Goal: Information Seeking & Learning: Find specific fact

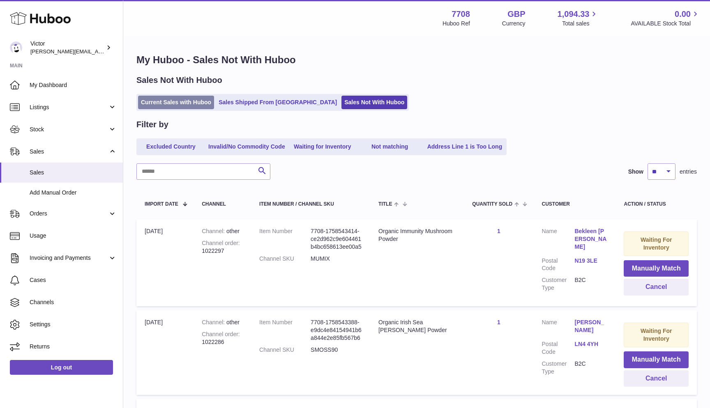
click at [141, 103] on link "Current Sales with Huboo" at bounding box center [176, 103] width 76 height 14
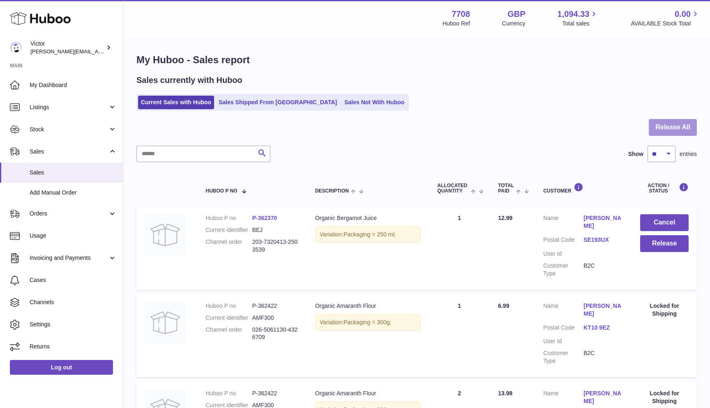
click at [690, 128] on button "Release All" at bounding box center [672, 127] width 48 height 17
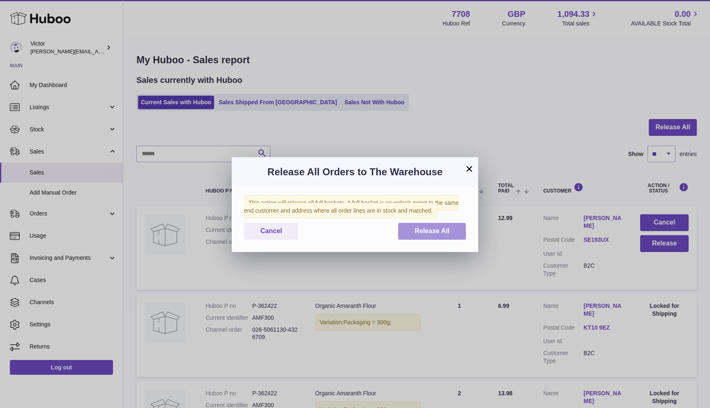
click at [460, 232] on button "Release All" at bounding box center [432, 231] width 68 height 17
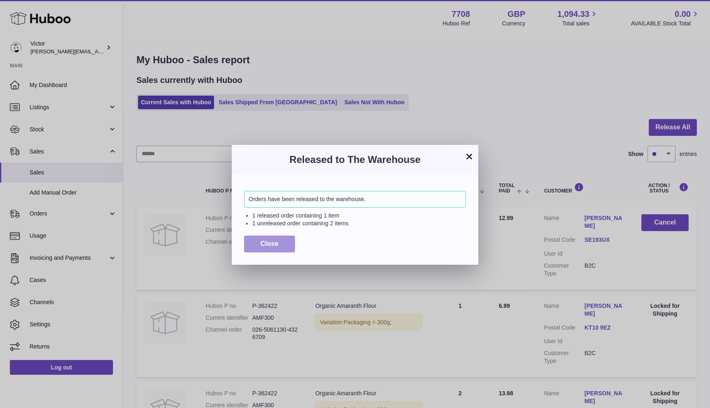
click at [254, 241] on button "Close" at bounding box center [269, 244] width 51 height 17
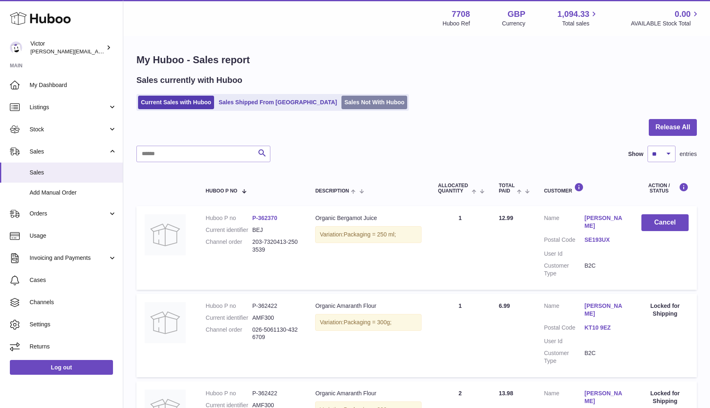
click at [341, 101] on link "Sales Not With Huboo" at bounding box center [374, 103] width 66 height 14
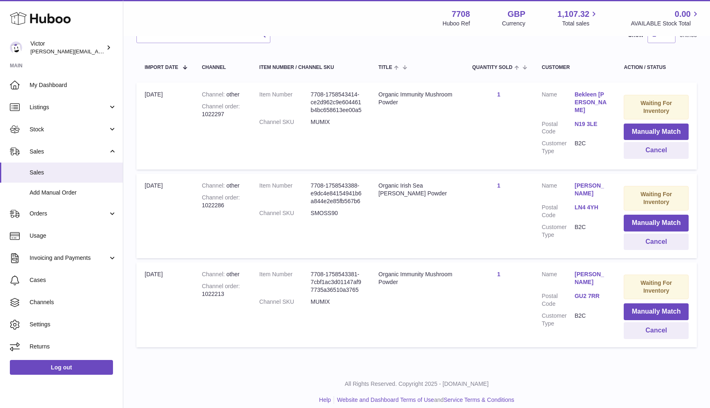
scroll to position [136, 0]
drag, startPoint x: 202, startPoint y: 288, endPoint x: 233, endPoint y: 288, distance: 30.4
click at [233, 288] on div "Channel order 1022213" at bounding box center [222, 291] width 41 height 16
copy div "1022213"
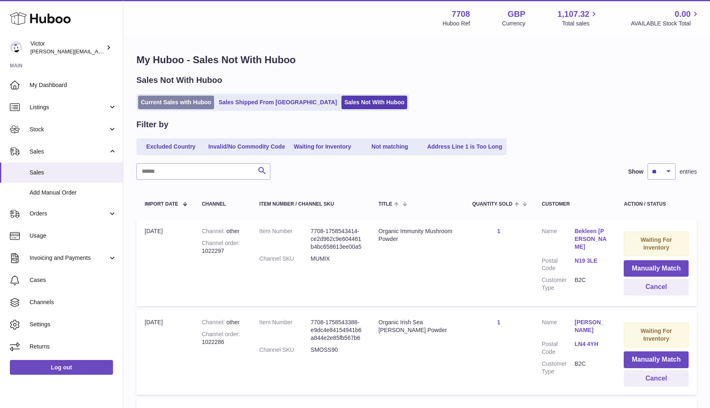
scroll to position [0, 0]
click at [154, 102] on link "Current Sales with Huboo" at bounding box center [176, 103] width 76 height 14
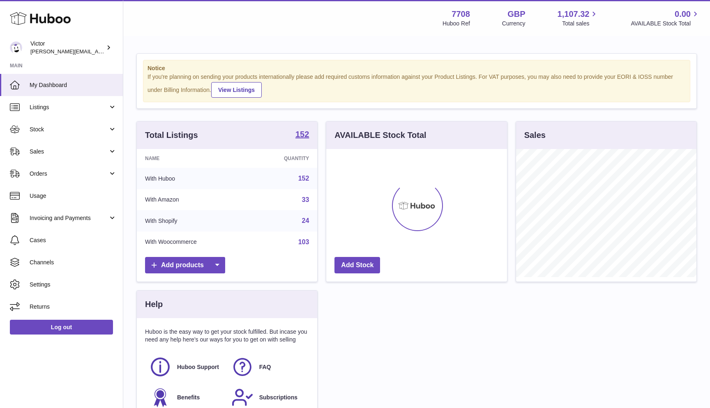
scroll to position [128, 181]
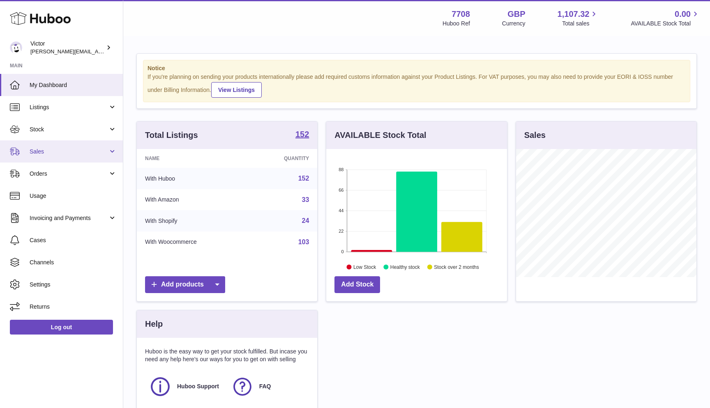
click at [60, 149] on span "Sales" at bounding box center [69, 152] width 78 height 8
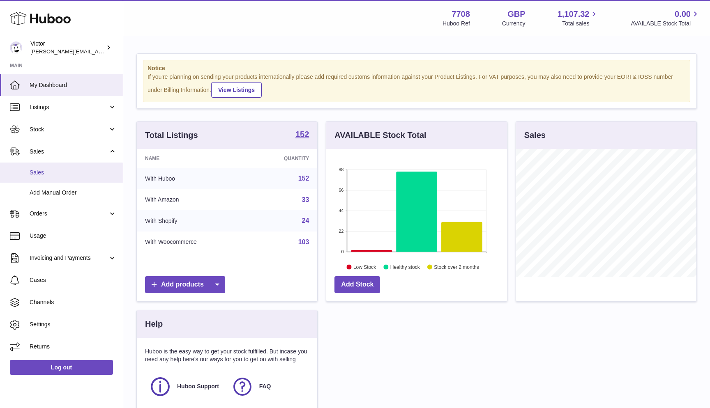
click at [56, 172] on span "Sales" at bounding box center [73, 173] width 87 height 8
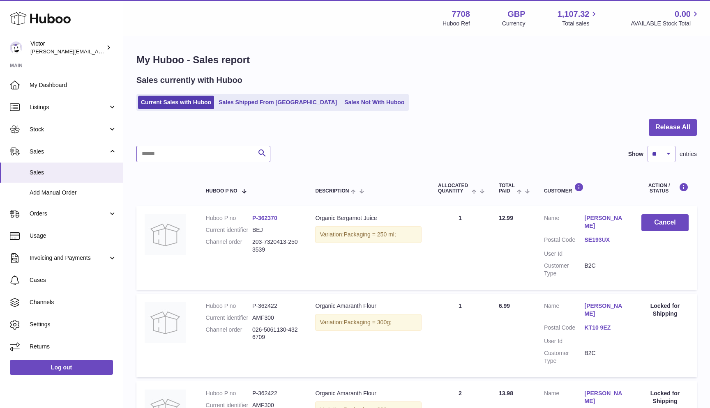
click at [152, 155] on input "text" at bounding box center [203, 154] width 134 height 16
paste input "*******"
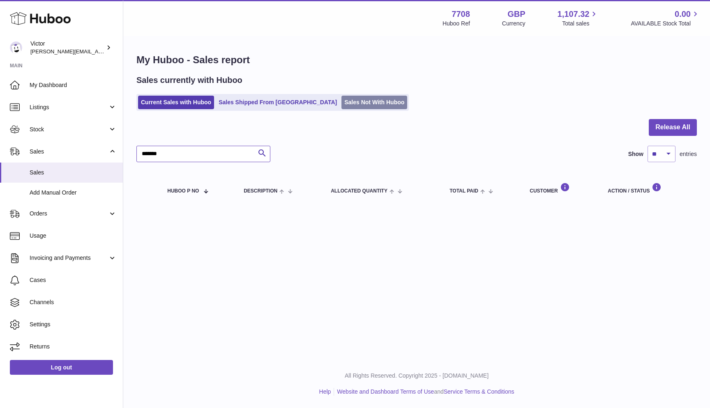
type input "*******"
click at [341, 106] on link "Sales Not With Huboo" at bounding box center [374, 103] width 66 height 14
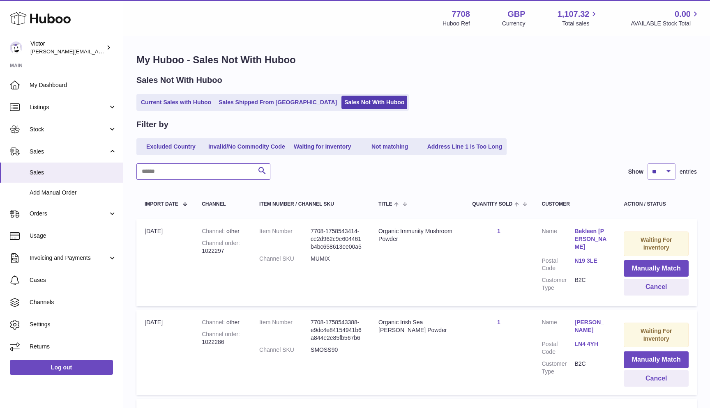
click at [172, 168] on input "text" at bounding box center [203, 171] width 134 height 16
paste input "*******"
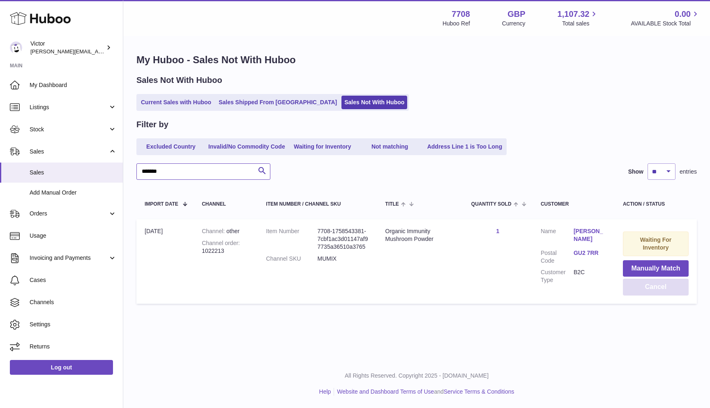
type input "*******"
click at [650, 284] on button "Cancel" at bounding box center [656, 287] width 66 height 17
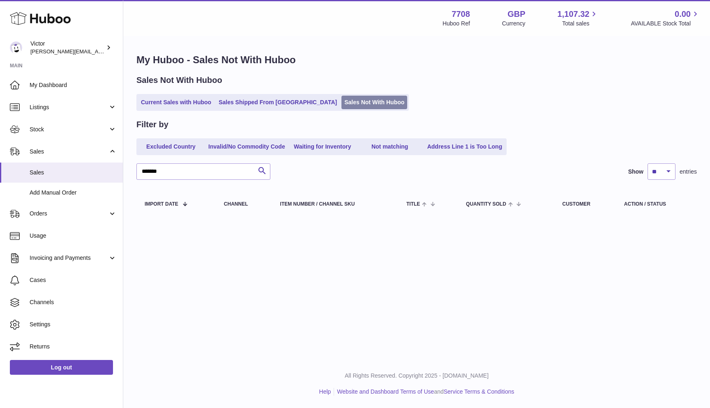
click at [341, 103] on link "Sales Not With Huboo" at bounding box center [374, 103] width 66 height 14
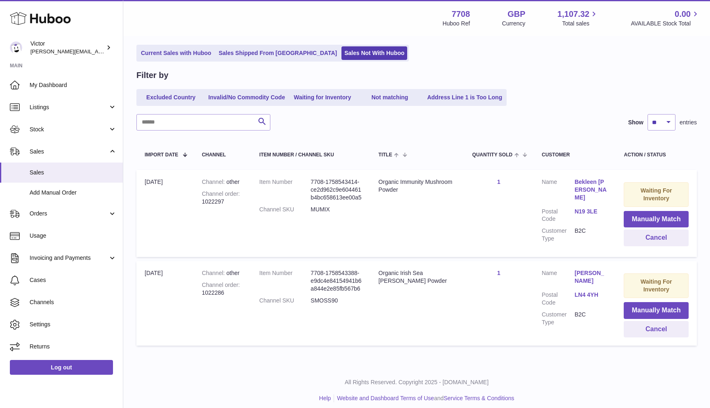
scroll to position [49, 0]
drag, startPoint x: 203, startPoint y: 287, endPoint x: 245, endPoint y: 287, distance: 41.9
click at [243, 287] on div "Channel order 1022286" at bounding box center [222, 290] width 41 height 16
copy div "1022286"
click at [146, 60] on ul "Current Sales with Huboo Sales Shipped From [GEOGRAPHIC_DATA] Sales Not With Hu…" at bounding box center [272, 53] width 272 height 17
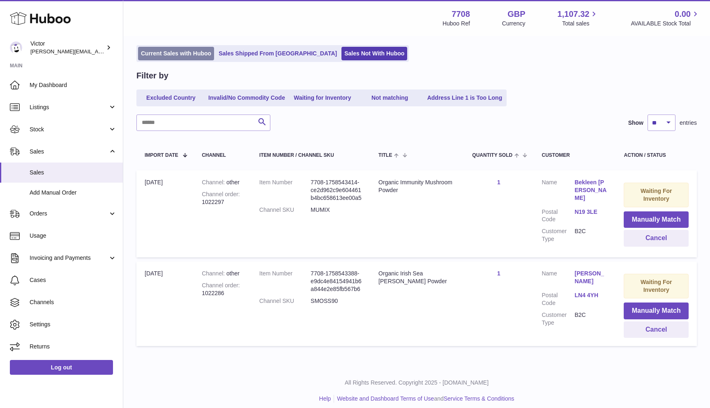
click at [143, 54] on link "Current Sales with Huboo" at bounding box center [176, 54] width 76 height 14
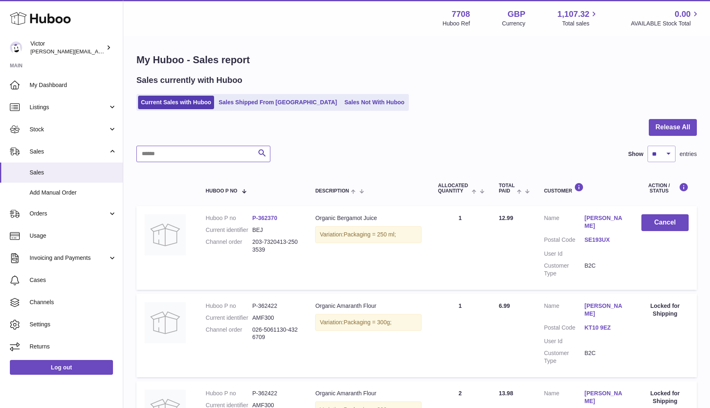
click at [145, 154] on input "text" at bounding box center [203, 154] width 134 height 16
paste input "*******"
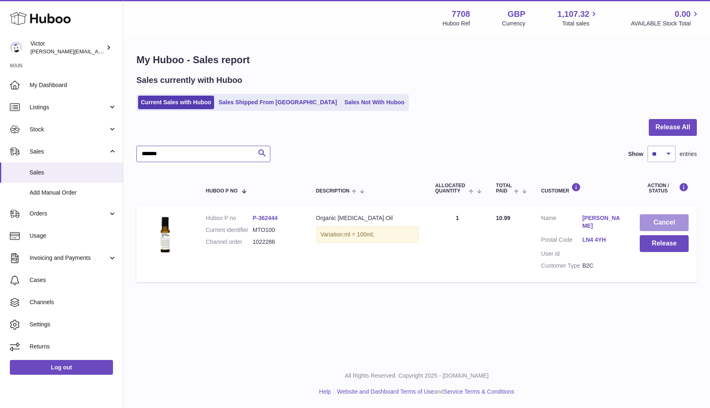
type input "*******"
click at [664, 225] on button "Cancel" at bounding box center [663, 222] width 49 height 17
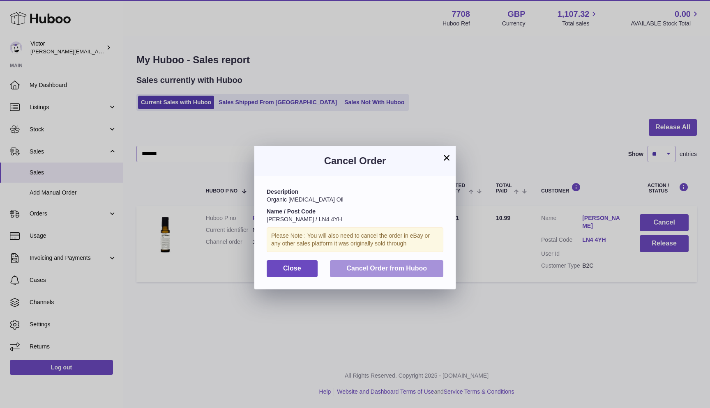
click at [352, 260] on button "Cancel Order from Huboo" at bounding box center [386, 268] width 113 height 17
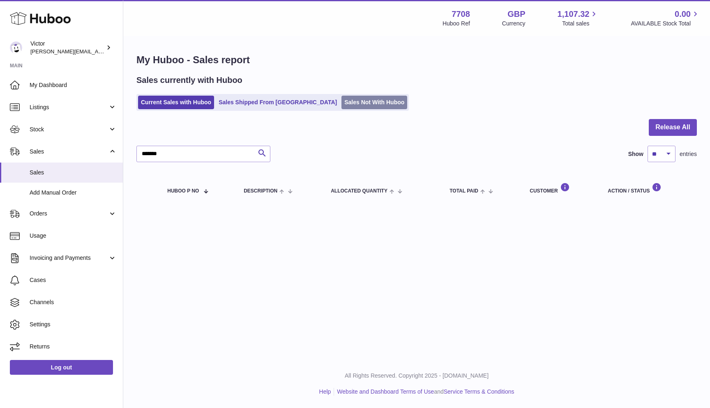
click at [341, 102] on link "Sales Not With Huboo" at bounding box center [374, 103] width 66 height 14
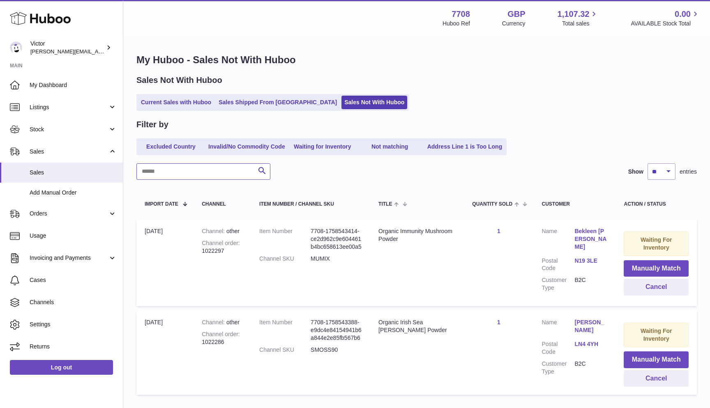
click at [167, 170] on input "text" at bounding box center [203, 171] width 134 height 16
paste input "*******"
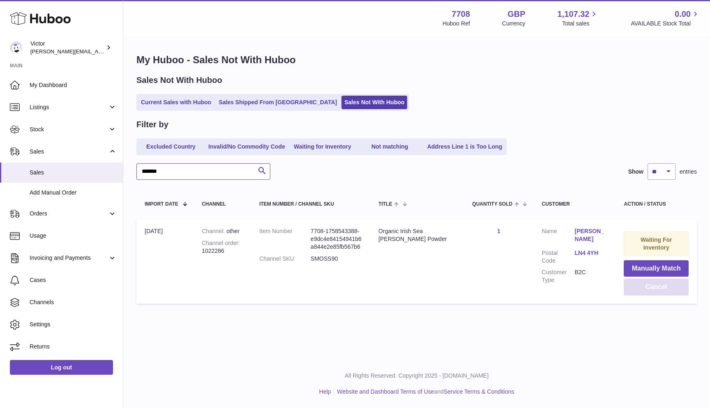
type input "*******"
click at [644, 291] on button "Cancel" at bounding box center [655, 287] width 65 height 17
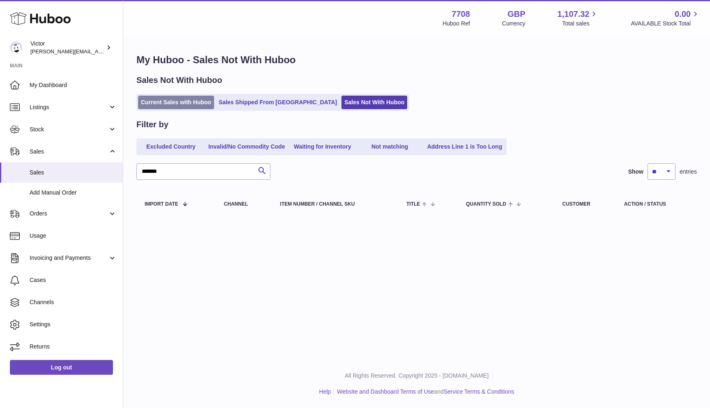
click at [154, 102] on link "Current Sales with Huboo" at bounding box center [176, 103] width 76 height 14
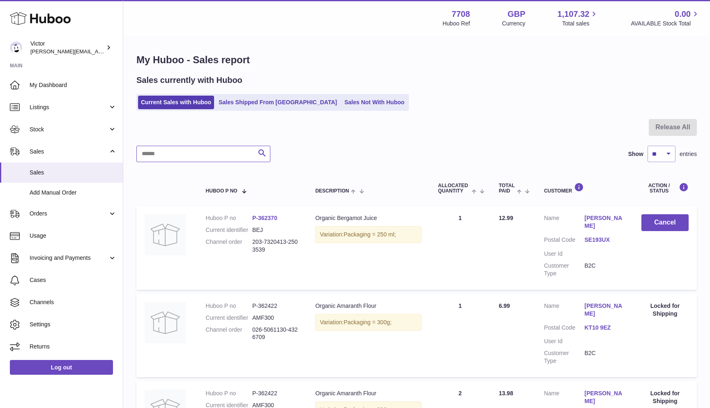
click at [149, 149] on input "text" at bounding box center [203, 154] width 134 height 16
paste input "*******"
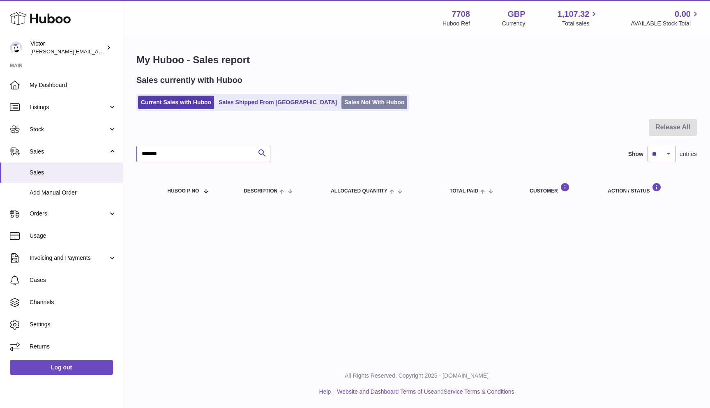
type input "*******"
click at [346, 102] on link "Sales Not With Huboo" at bounding box center [374, 103] width 66 height 14
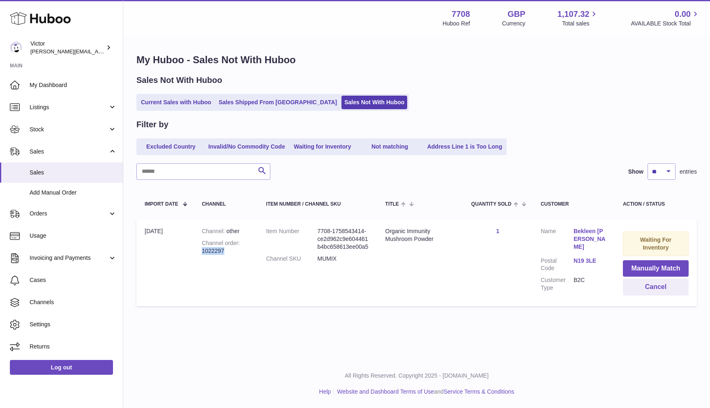
drag, startPoint x: 202, startPoint y: 248, endPoint x: 237, endPoint y: 252, distance: 34.7
click at [237, 252] on div "Channel order 1022297" at bounding box center [226, 247] width 48 height 16
copy div "1022297"
click at [155, 103] on link "Current Sales with Huboo" at bounding box center [176, 103] width 76 height 14
click at [161, 173] on input "text" at bounding box center [203, 171] width 134 height 16
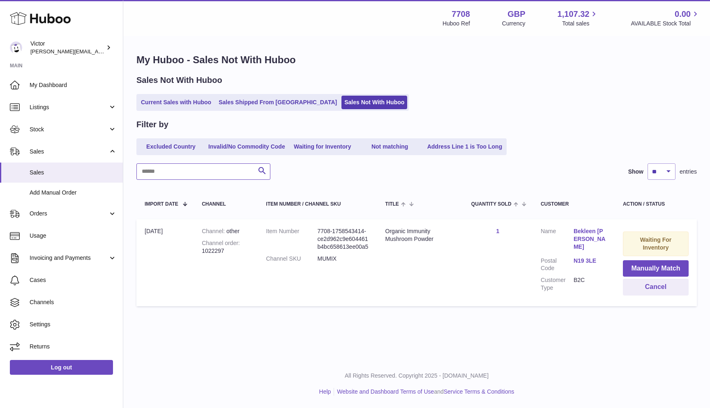
paste input "*******"
type input "*******"
click at [678, 285] on button "Cancel" at bounding box center [656, 287] width 66 height 17
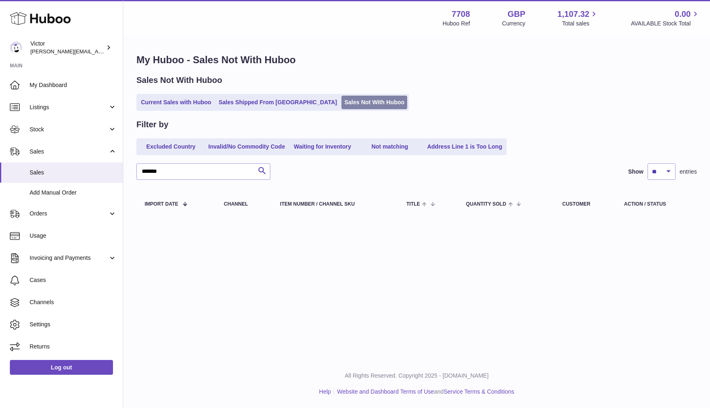
click at [341, 104] on link "Sales Not With Huboo" at bounding box center [374, 103] width 66 height 14
click at [189, 103] on link "Current Sales with Huboo" at bounding box center [176, 103] width 76 height 14
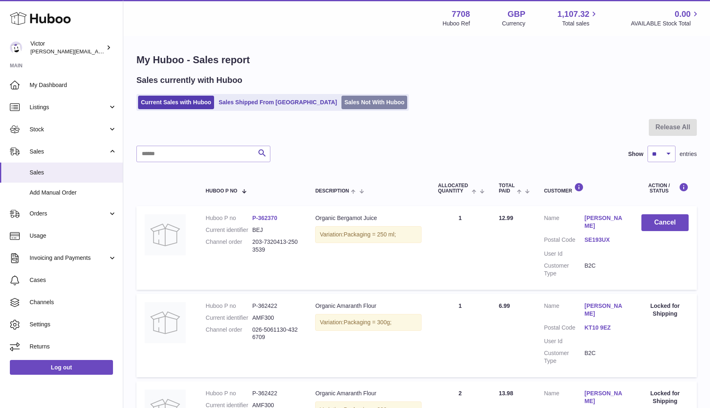
click at [341, 103] on link "Sales Not With Huboo" at bounding box center [374, 103] width 66 height 14
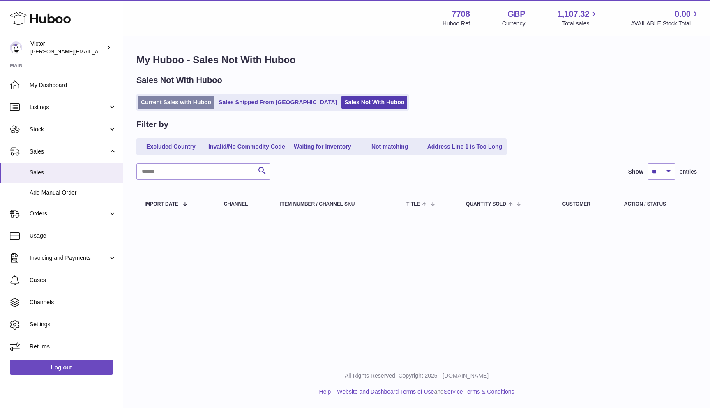
click at [192, 97] on link "Current Sales with Huboo" at bounding box center [176, 103] width 76 height 14
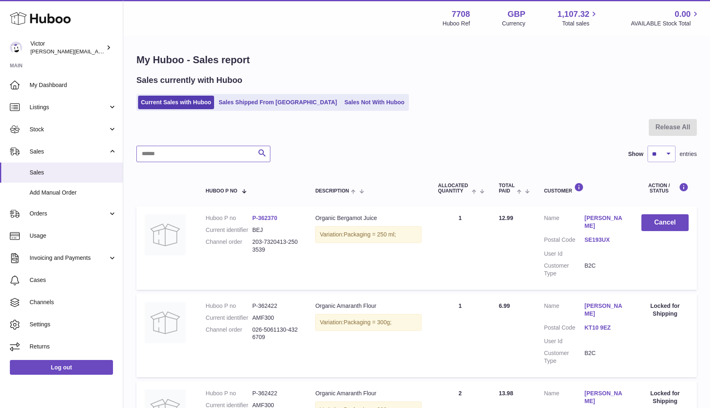
click at [152, 157] on input "text" at bounding box center [203, 154] width 134 height 16
paste input "*******"
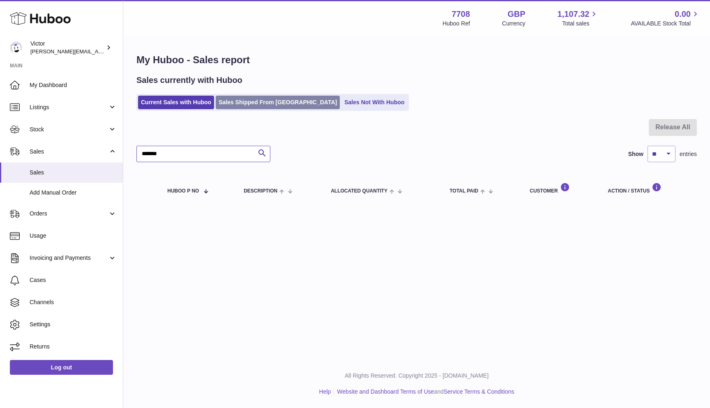
type input "*******"
click at [236, 102] on link "Sales Shipped From Huboo" at bounding box center [278, 103] width 124 height 14
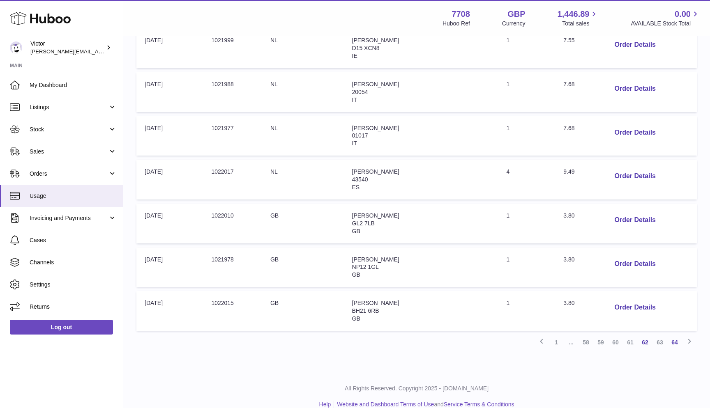
click at [676, 335] on link "64" at bounding box center [674, 342] width 15 height 15
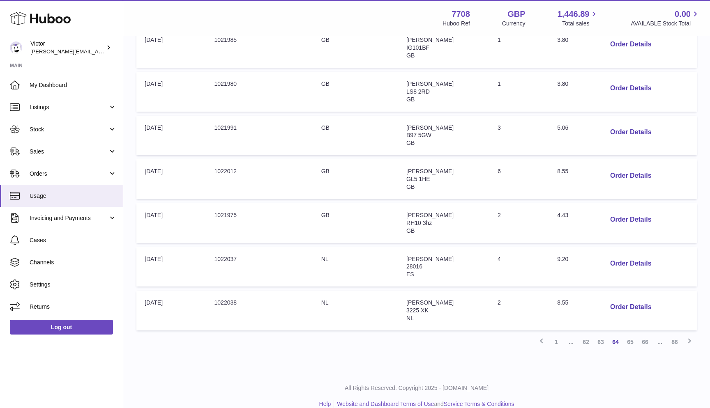
scroll to position [299, 0]
click at [679, 335] on link "86" at bounding box center [674, 342] width 15 height 15
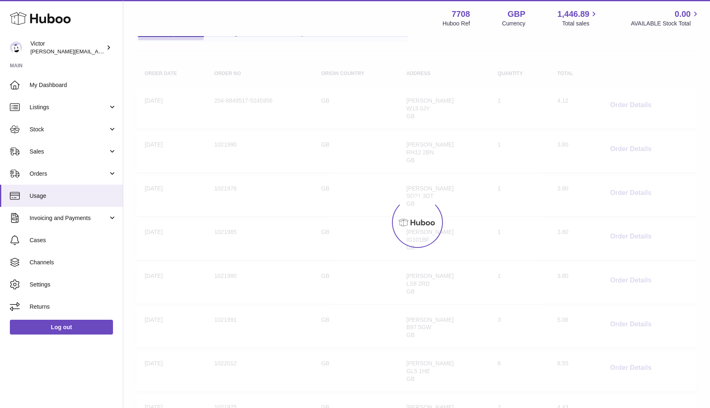
scroll to position [37, 0]
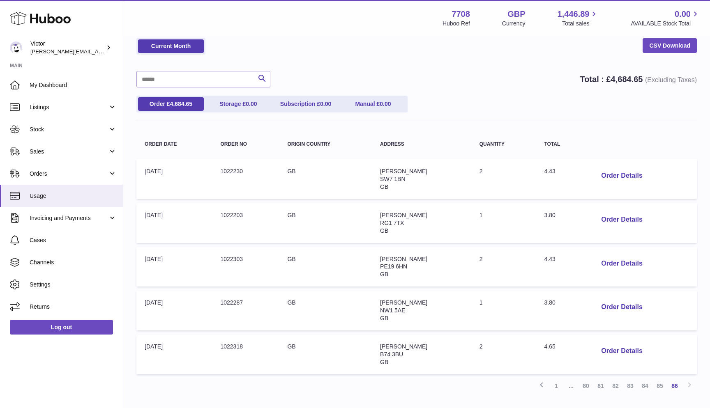
click at [552, 299] on span "3.80" at bounding box center [549, 302] width 11 height 7
click at [659, 379] on link "85" at bounding box center [659, 386] width 15 height 15
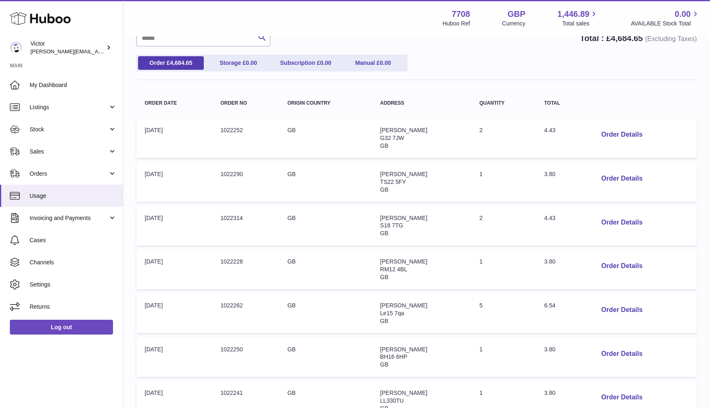
scroll to position [77, 0]
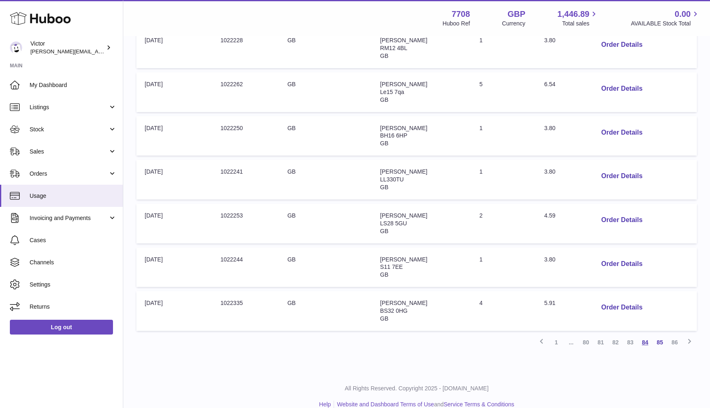
click at [648, 335] on link "84" at bounding box center [644, 342] width 15 height 15
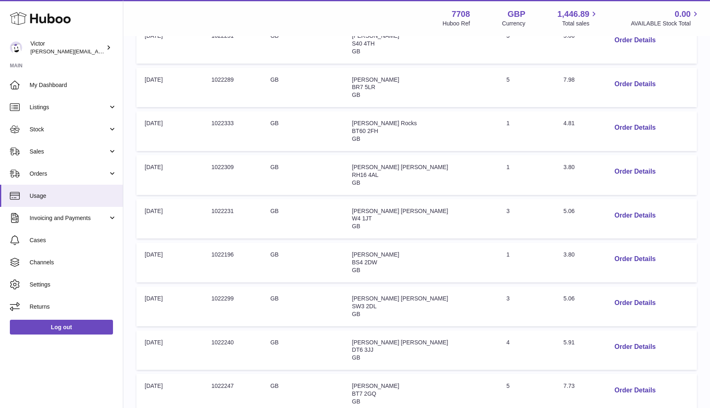
scroll to position [218, 0]
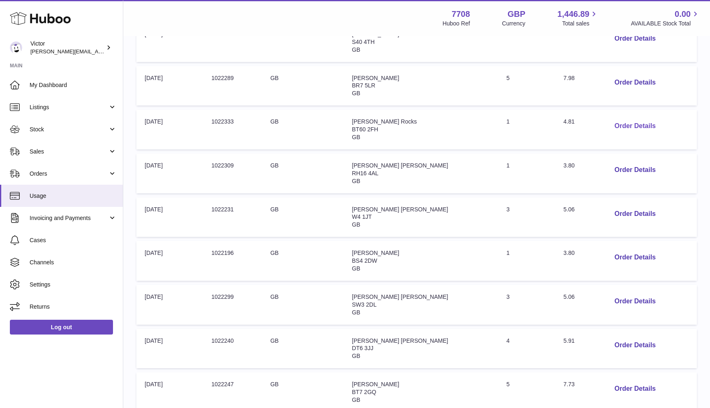
click at [616, 124] on button "Order Details" at bounding box center [635, 126] width 54 height 17
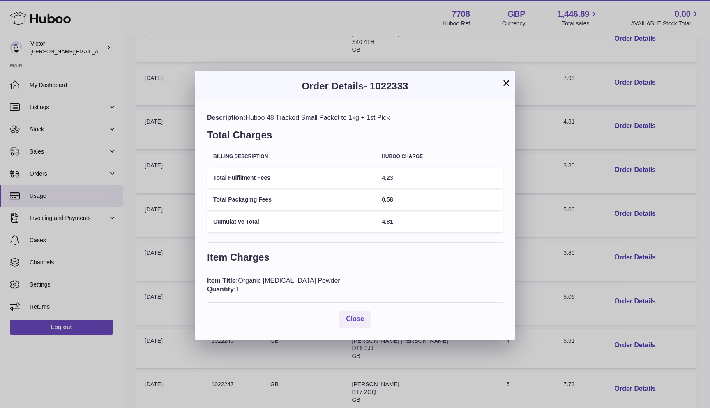
drag, startPoint x: 362, startPoint y: 118, endPoint x: 384, endPoint y: 116, distance: 22.3
click at [384, 116] on div "Description: Huboo 48 Tracked Small Packet to 1kg + 1st Pick" at bounding box center [355, 117] width 296 height 9
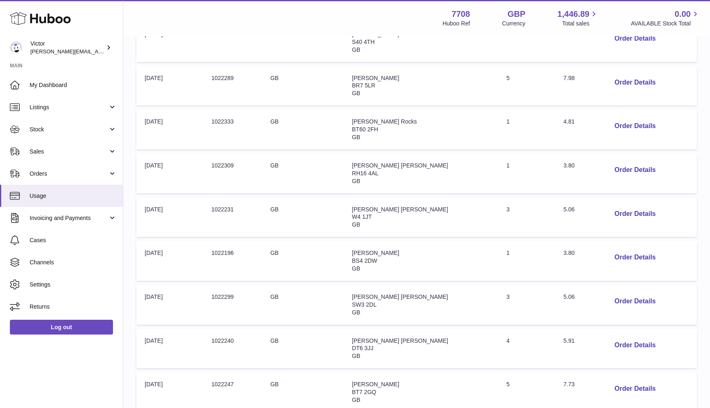
click at [576, 241] on div at bounding box center [355, 204] width 710 height 408
click at [616, 249] on button "Order Details" at bounding box center [635, 257] width 54 height 17
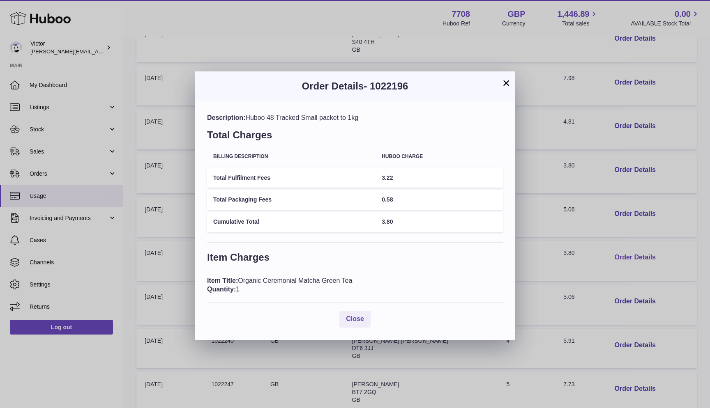
click at [616, 248] on div "× Order Details - 1022196 Description: Huboo 48 Tracked Small packet to 1kg Tot…" at bounding box center [355, 204] width 710 height 408
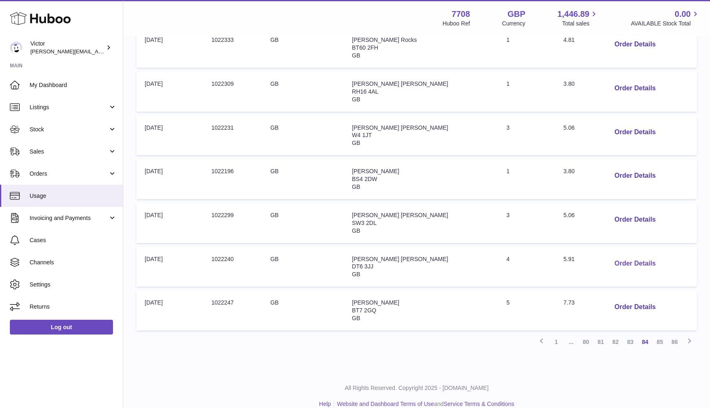
scroll to position [299, 0]
click at [630, 335] on link "83" at bounding box center [630, 342] width 15 height 15
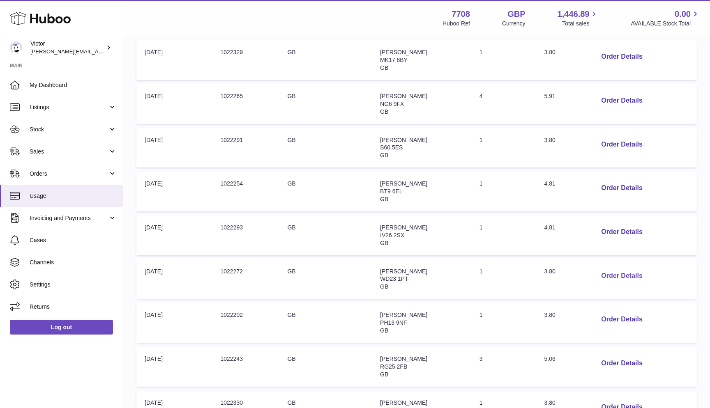
scroll to position [165, 0]
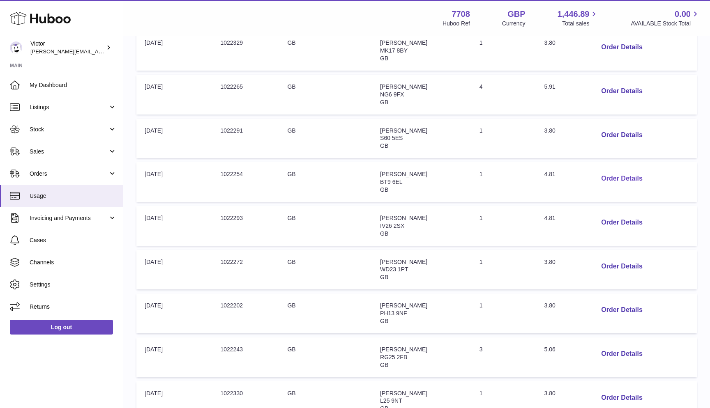
click at [604, 173] on button "Order Details" at bounding box center [621, 178] width 54 height 17
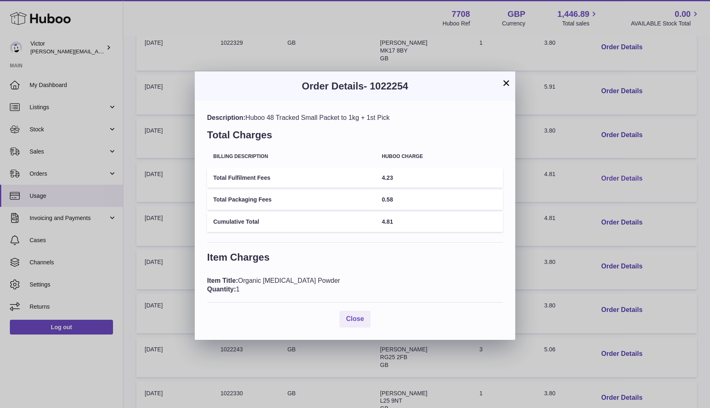
click at [604, 173] on div "× Order Details - 1022254 Description: Huboo 48 Tracked Small Packet to 1kg + 1…" at bounding box center [355, 204] width 710 height 408
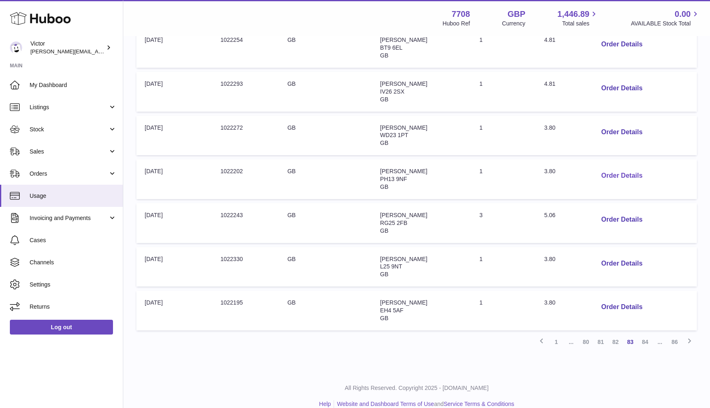
scroll to position [299, 0]
click at [610, 170] on button "Order Details" at bounding box center [621, 176] width 54 height 17
click at [610, 170] on div "× Order Details - 1022202 Description: Huboo 48 Tracked Small packet to 1kg Tot…" at bounding box center [355, 204] width 710 height 408
click at [614, 84] on button "Order Details" at bounding box center [621, 88] width 54 height 17
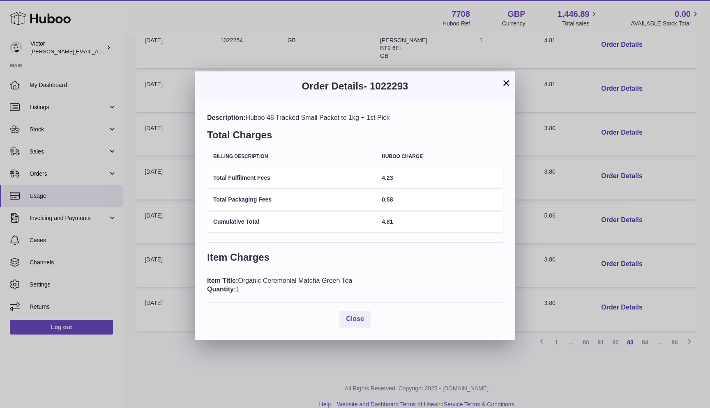
click at [618, 128] on div "× Order Details - 1022293 Description: Huboo 48 Tracked Small Packet to 1kg + 1…" at bounding box center [355, 204] width 710 height 408
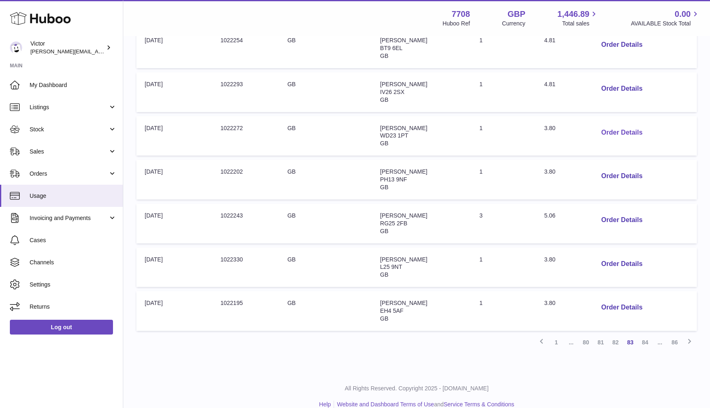
click at [611, 125] on button "Order Details" at bounding box center [621, 132] width 54 height 17
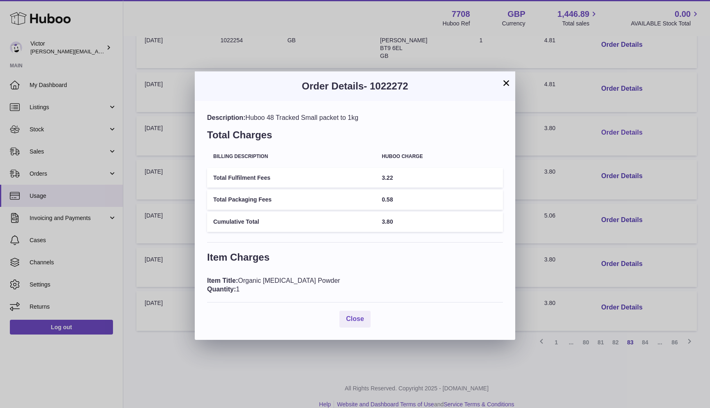
click at [611, 125] on div "× Order Details - 1022272 Description: Huboo 48 Tracked Small packet to 1kg Tot…" at bounding box center [355, 204] width 710 height 408
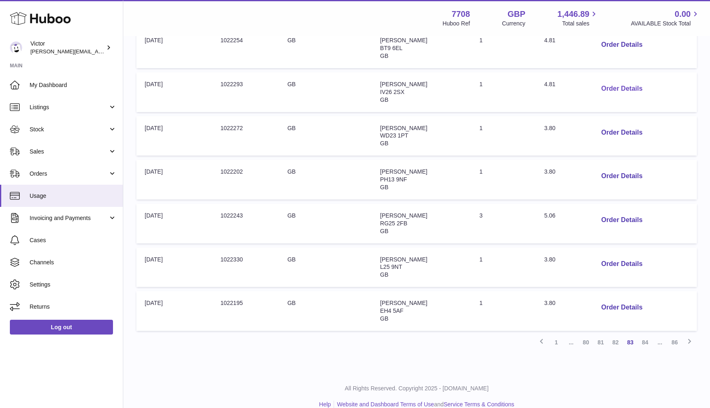
click at [611, 85] on button "Order Details" at bounding box center [621, 88] width 54 height 17
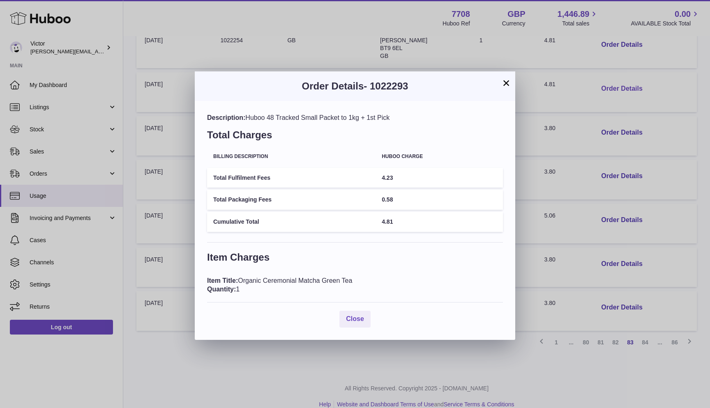
click at [611, 85] on div "× Order Details - 1022293 Description: Huboo 48 Tracked Small Packet to 1kg + 1…" at bounding box center [355, 204] width 710 height 408
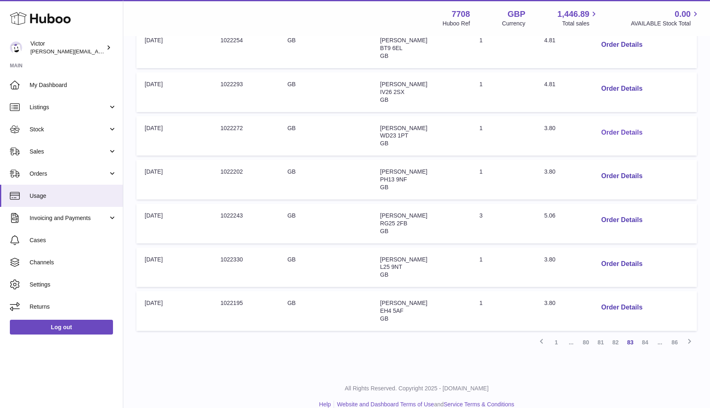
click at [611, 129] on button "Order Details" at bounding box center [621, 132] width 54 height 17
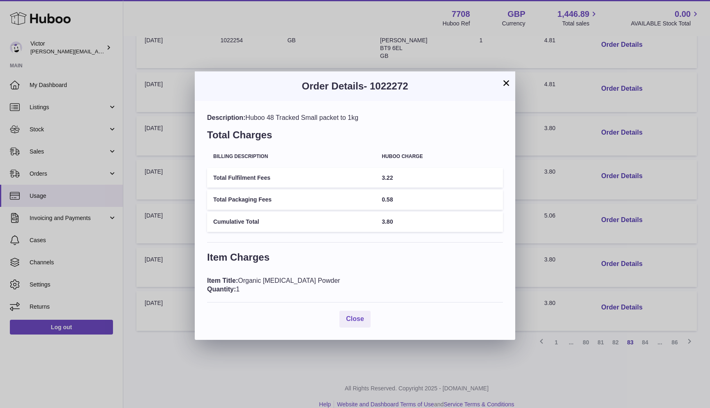
click at [611, 93] on div "× Order Details - 1022272 Description: Huboo 48 Tracked Small packet to 1kg Tot…" at bounding box center [355, 204] width 710 height 408
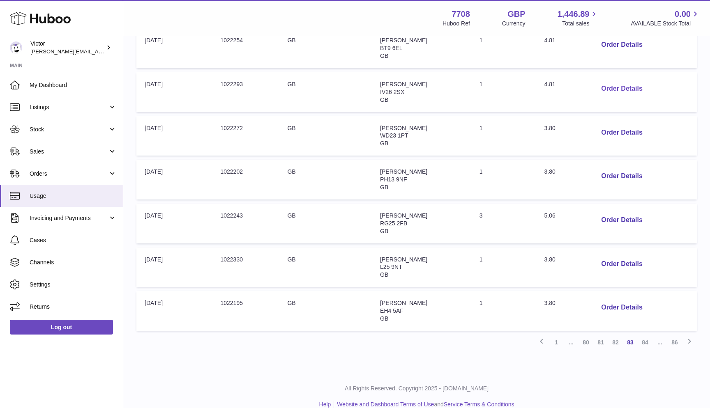
click at [610, 83] on button "Order Details" at bounding box center [621, 88] width 54 height 17
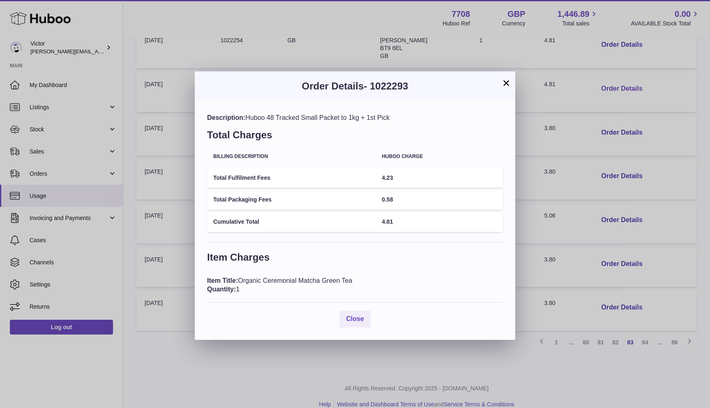
click at [610, 83] on div "× Order Details - 1022293 Description: Huboo 48 Tracked Small Packet to 1kg + 1…" at bounding box center [355, 204] width 710 height 408
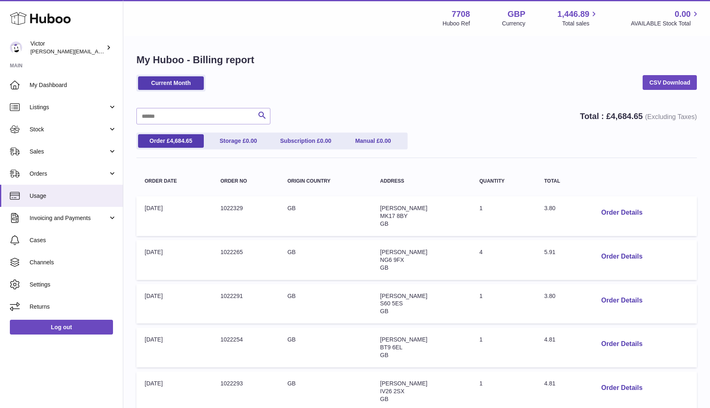
scroll to position [0, 0]
click at [215, 111] on input "text" at bounding box center [203, 116] width 134 height 16
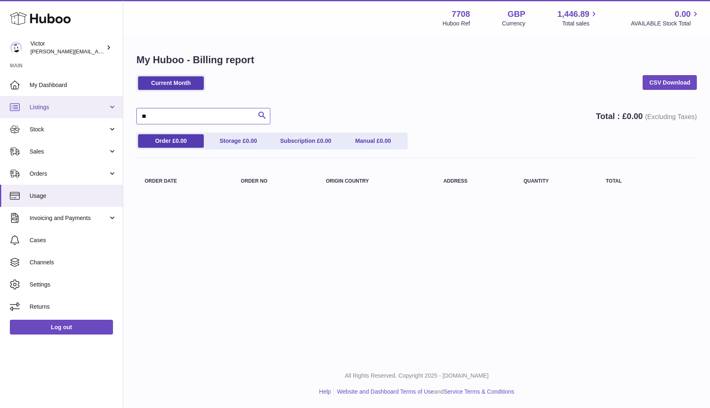
type input "*"
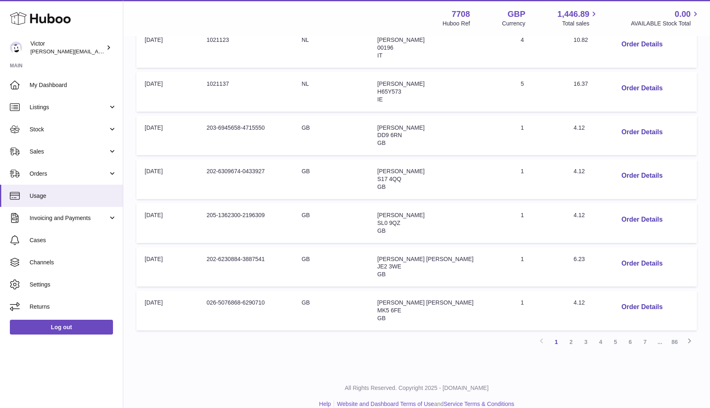
scroll to position [299, 0]
click at [670, 335] on link "86" at bounding box center [674, 342] width 15 height 15
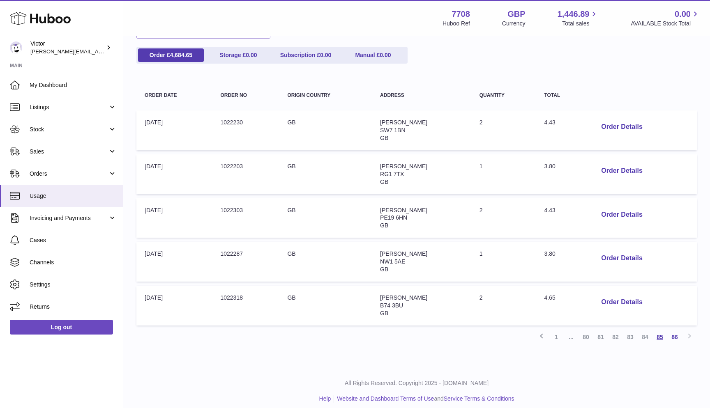
click at [662, 331] on link "85" at bounding box center [659, 337] width 15 height 15
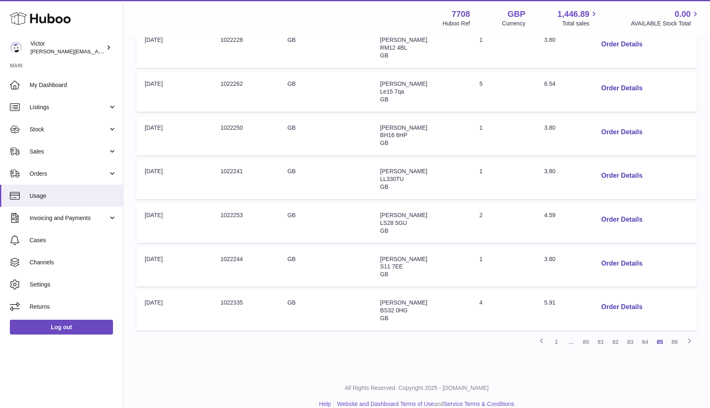
scroll to position [299, 0]
click at [645, 335] on link "84" at bounding box center [644, 342] width 15 height 15
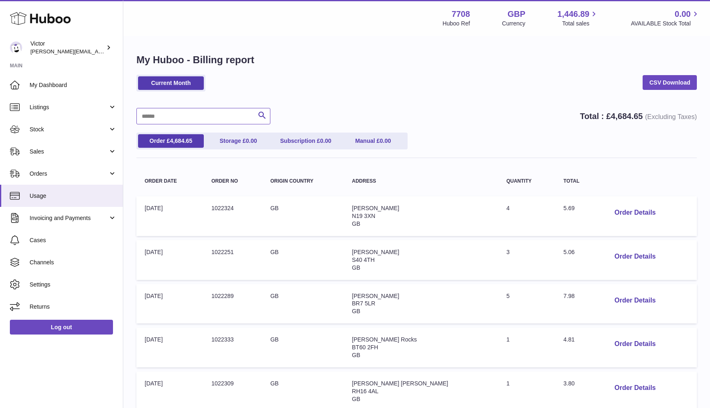
click at [189, 114] on input "text" at bounding box center [203, 116] width 134 height 16
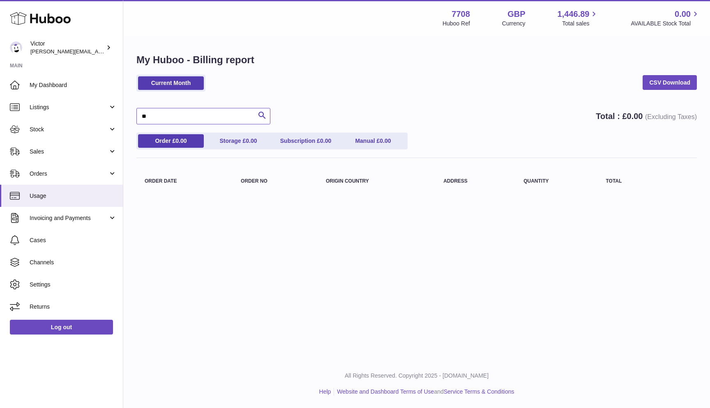
type input "*"
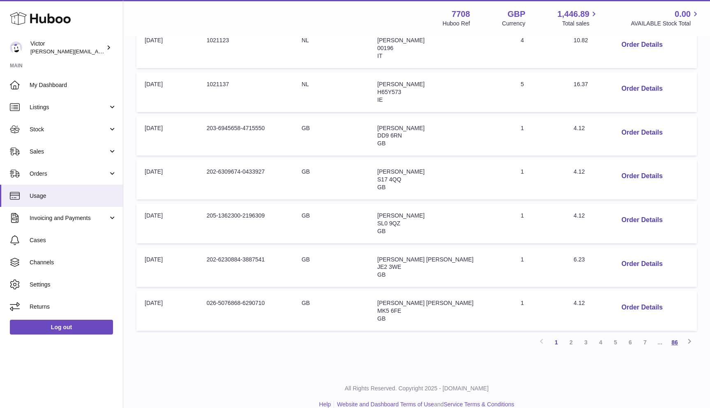
click at [674, 335] on link "86" at bounding box center [674, 342] width 15 height 15
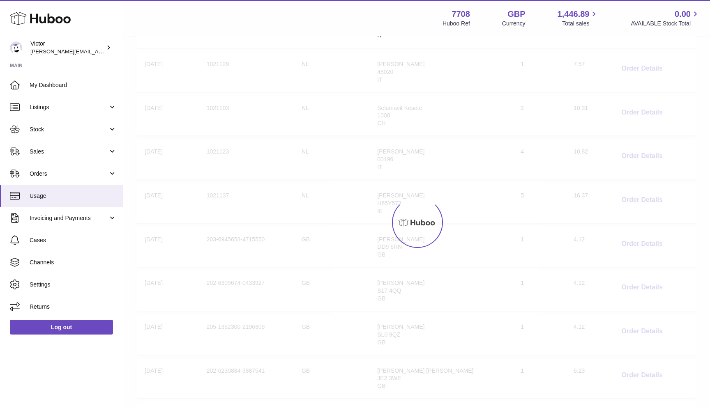
scroll to position [37, 0]
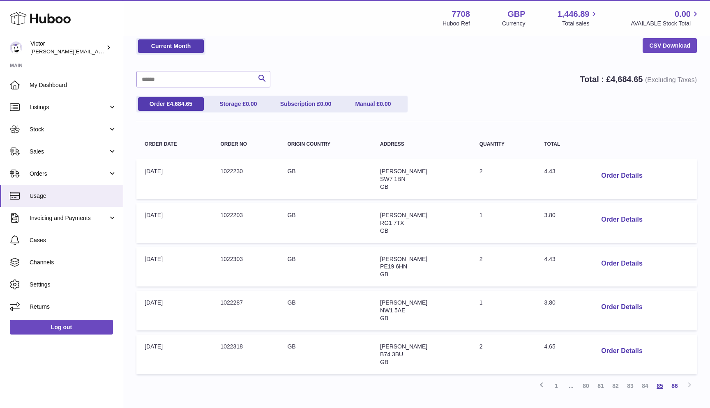
click at [660, 379] on link "85" at bounding box center [659, 386] width 15 height 15
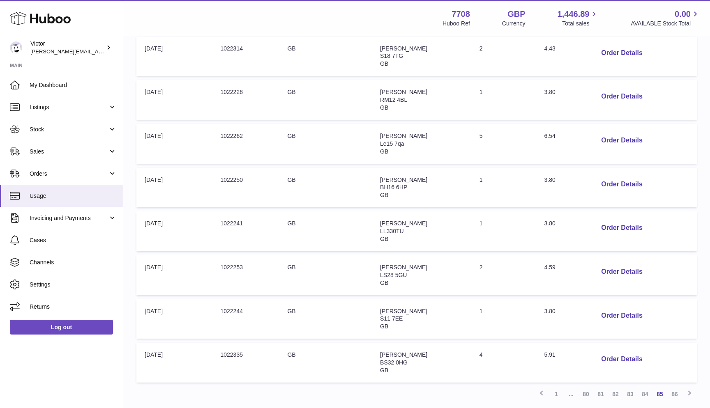
scroll to position [251, 0]
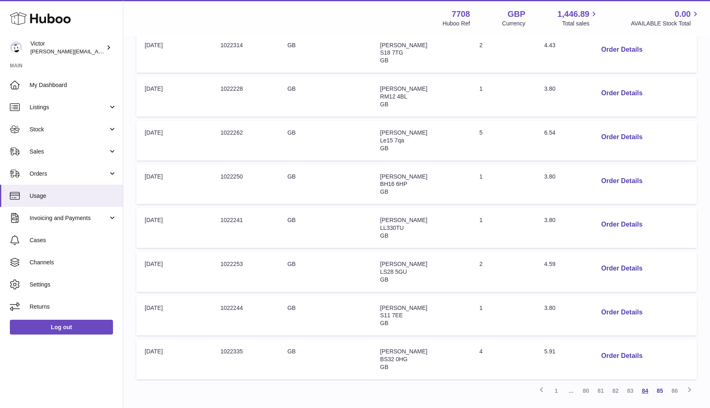
click at [641, 384] on link "84" at bounding box center [644, 391] width 15 height 15
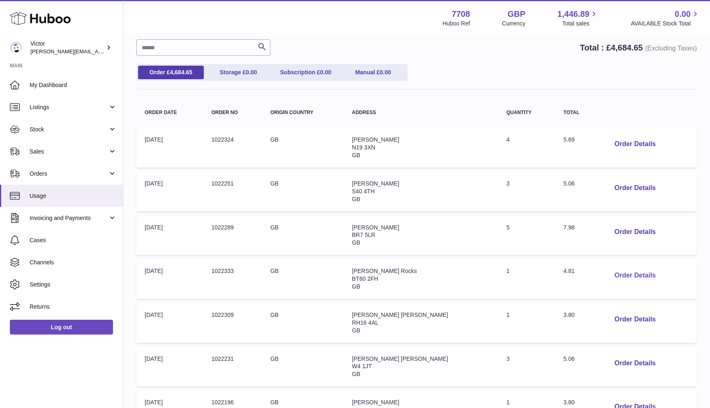
scroll to position [69, 0]
click at [227, 268] on td "Order no: 1022333" at bounding box center [232, 279] width 59 height 40
copy td "1022333"
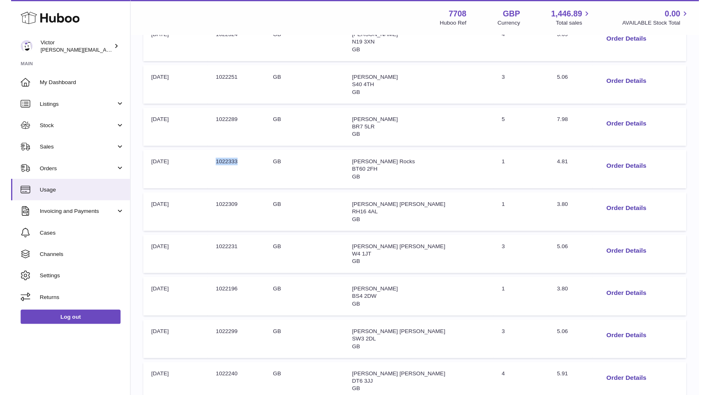
scroll to position [179, 0]
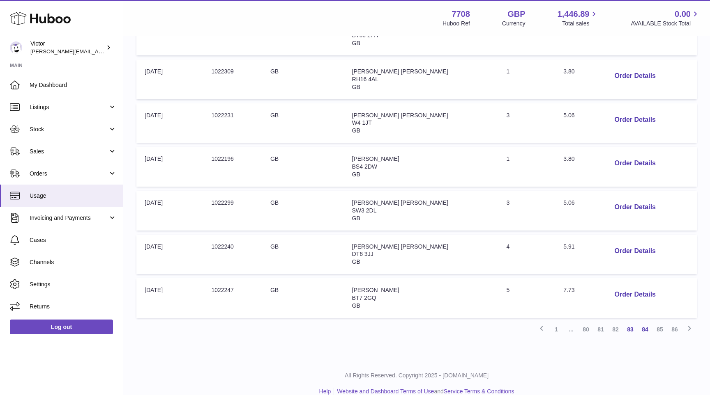
click at [631, 322] on link "83" at bounding box center [630, 329] width 15 height 15
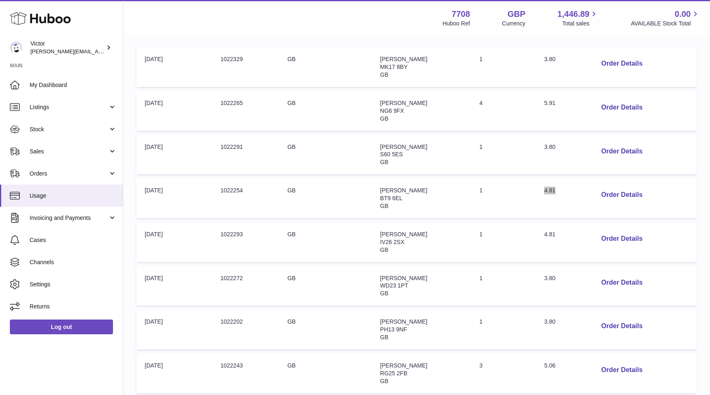
scroll to position [150, 0]
click at [232, 184] on td "Order no: 1022254" at bounding box center [245, 198] width 67 height 40
copy td "1022254"
click at [235, 229] on td "Order no: 1022293" at bounding box center [245, 242] width 67 height 40
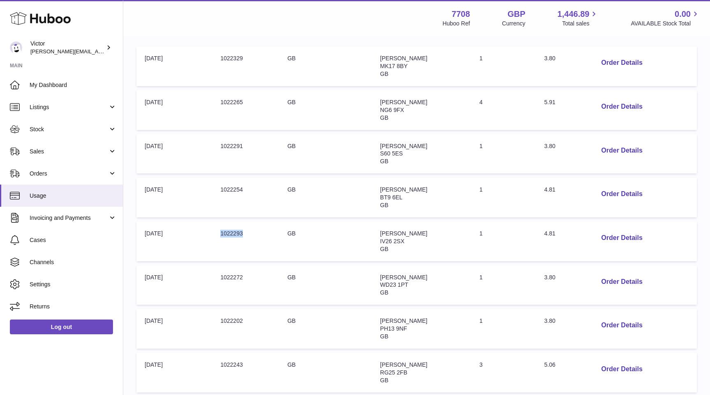
click at [235, 229] on td "Order no: 1022293" at bounding box center [245, 242] width 67 height 40
copy td "1022293"
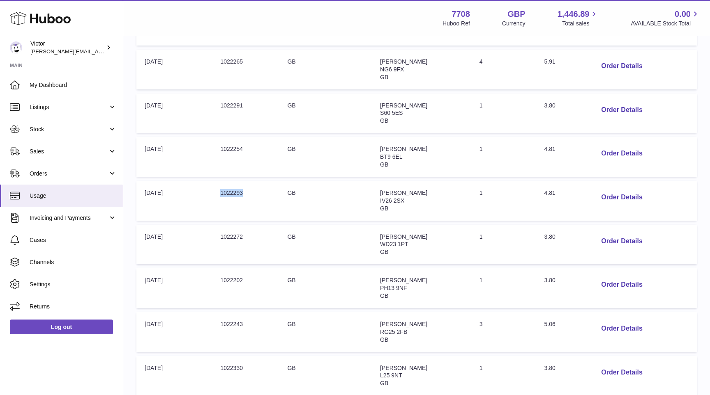
scroll to position [194, 0]
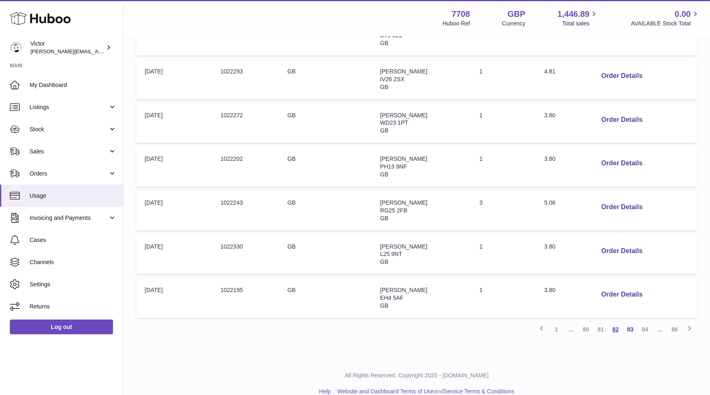
click at [615, 322] on link "82" at bounding box center [615, 329] width 15 height 15
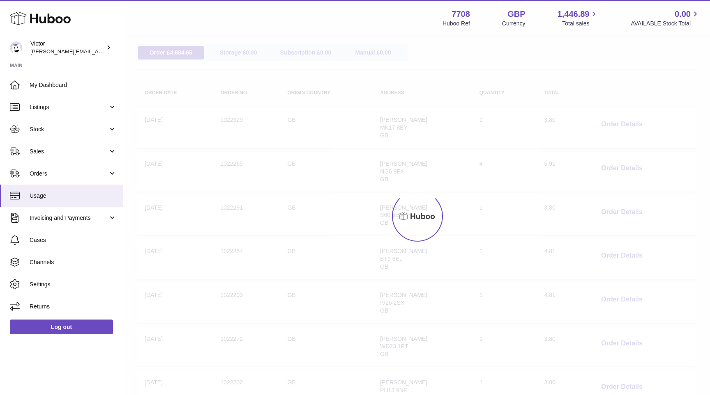
scroll to position [37, 0]
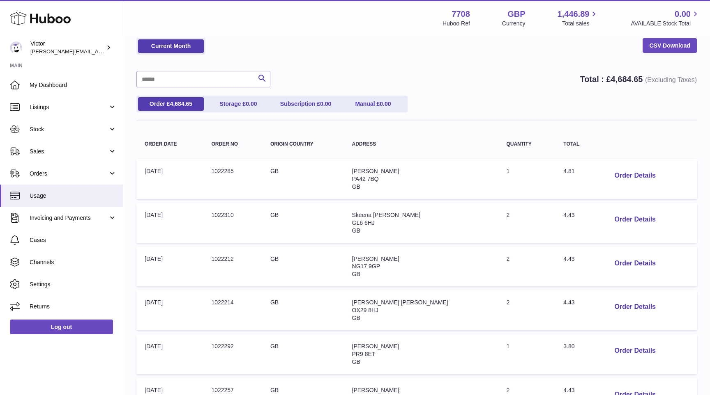
click at [230, 171] on td "Order no: 1022285" at bounding box center [232, 179] width 59 height 40
copy td "1022285"
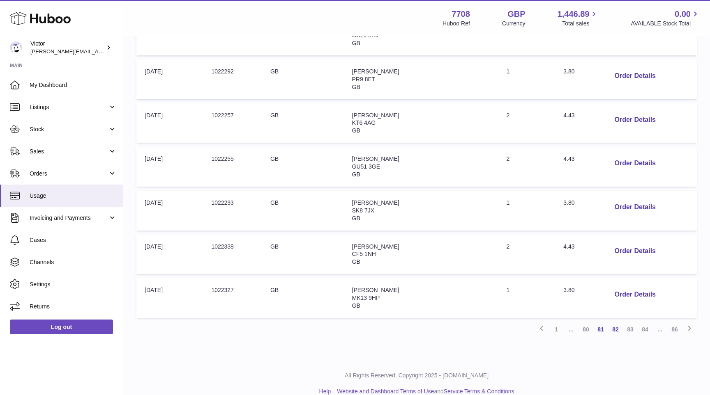
click at [602, 322] on link "81" at bounding box center [600, 329] width 15 height 15
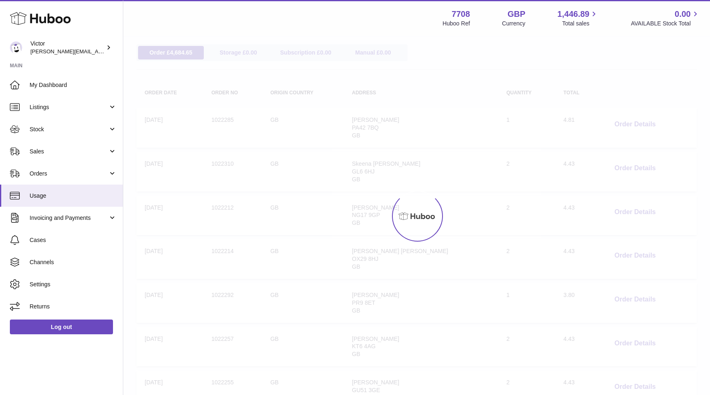
scroll to position [37, 0]
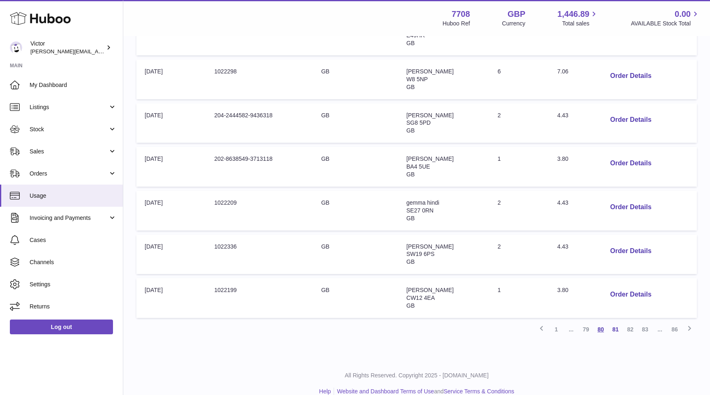
click at [600, 322] on link "80" at bounding box center [600, 329] width 15 height 15
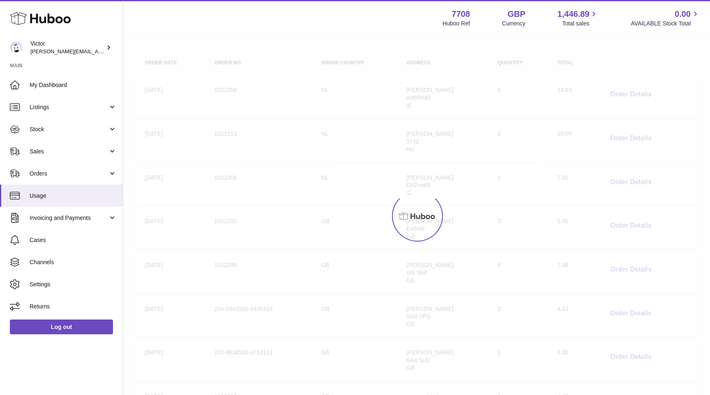
scroll to position [37, 0]
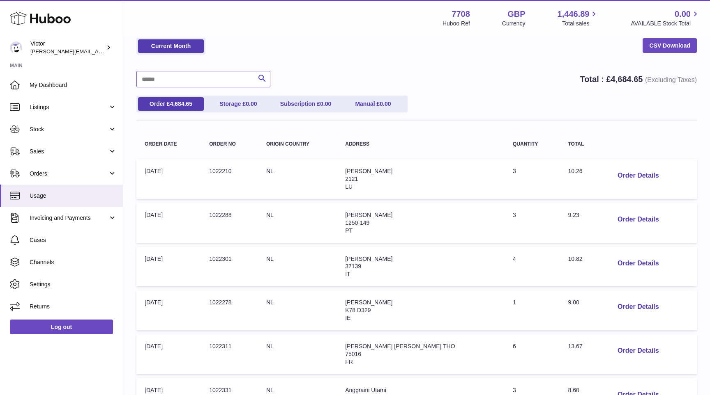
click at [166, 82] on input "text" at bounding box center [203, 79] width 134 height 16
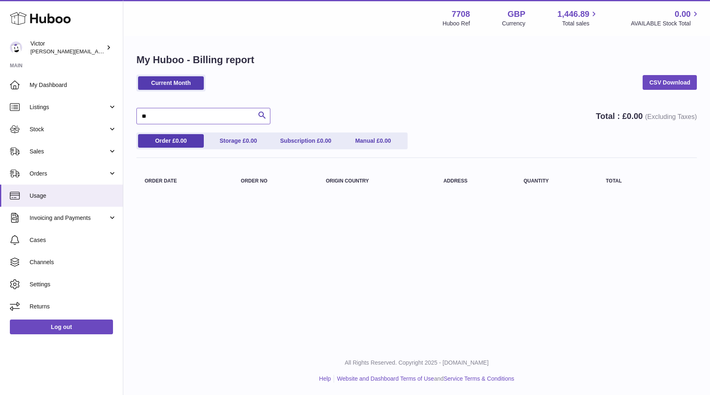
type input "*"
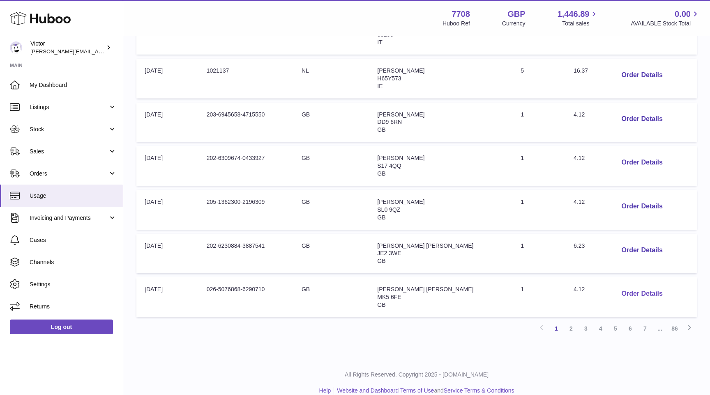
scroll to position [312, 0]
click at [676, 322] on link "86" at bounding box center [674, 329] width 15 height 15
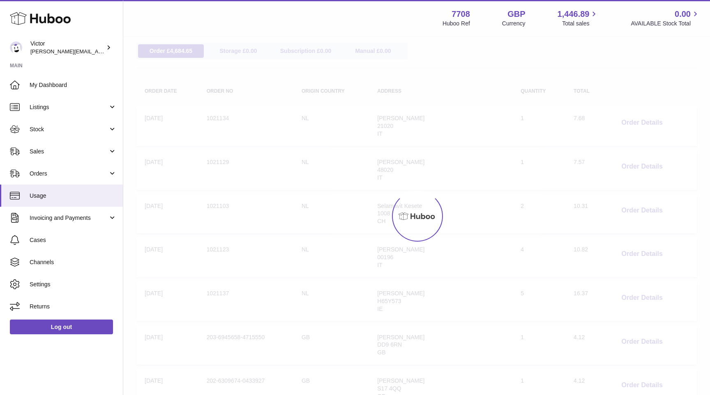
scroll to position [37, 0]
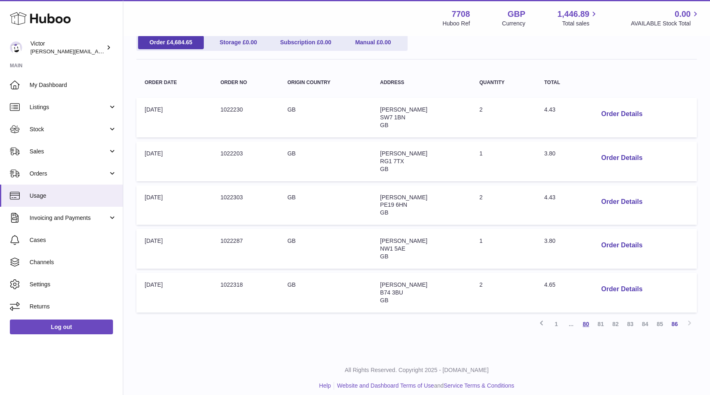
click at [584, 320] on link "80" at bounding box center [585, 324] width 15 height 15
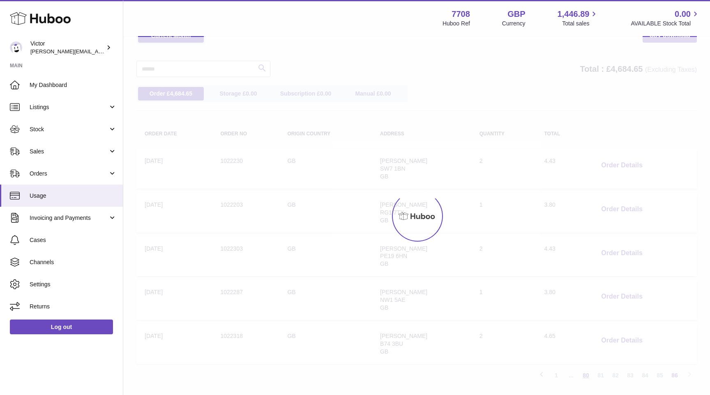
scroll to position [37, 0]
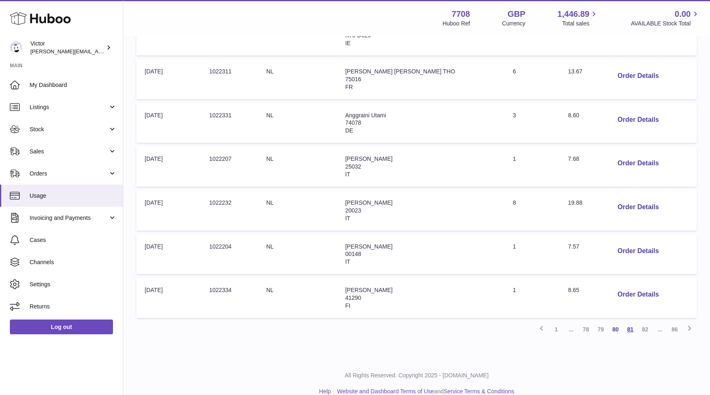
click at [632, 322] on link "81" at bounding box center [630, 329] width 15 height 15
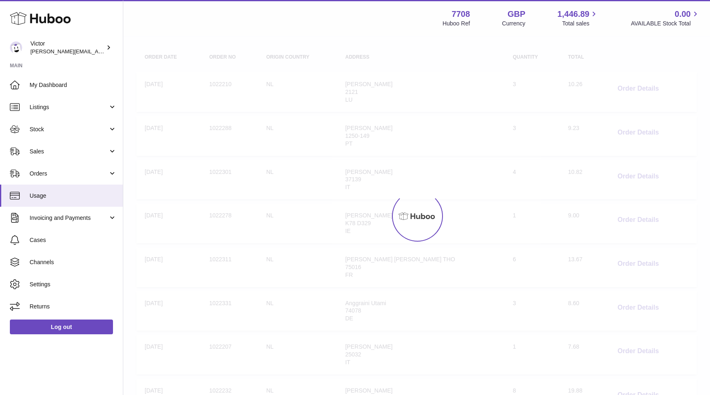
scroll to position [37, 0]
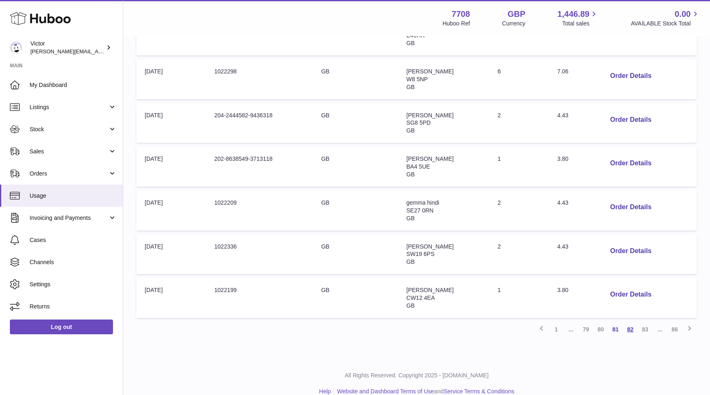
click at [630, 322] on link "82" at bounding box center [630, 329] width 15 height 15
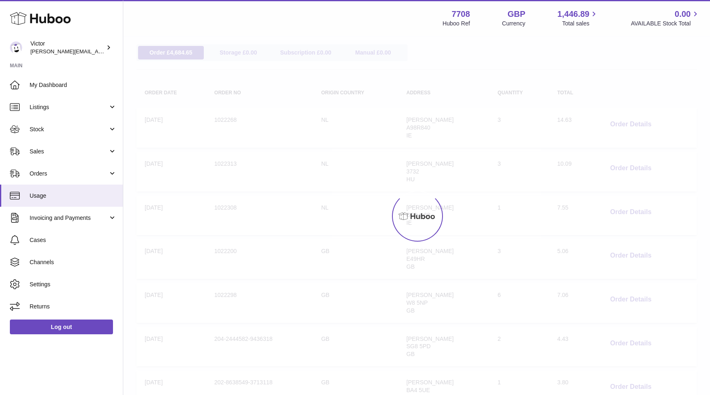
scroll to position [37, 0]
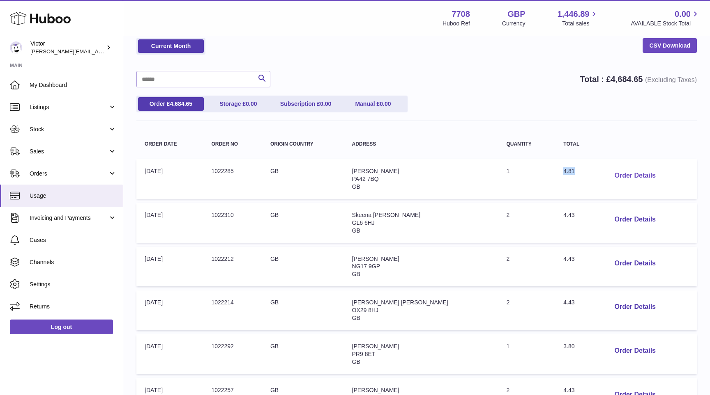
click at [614, 175] on button "Order Details" at bounding box center [635, 176] width 54 height 17
click at [582, 232] on div at bounding box center [355, 197] width 710 height 395
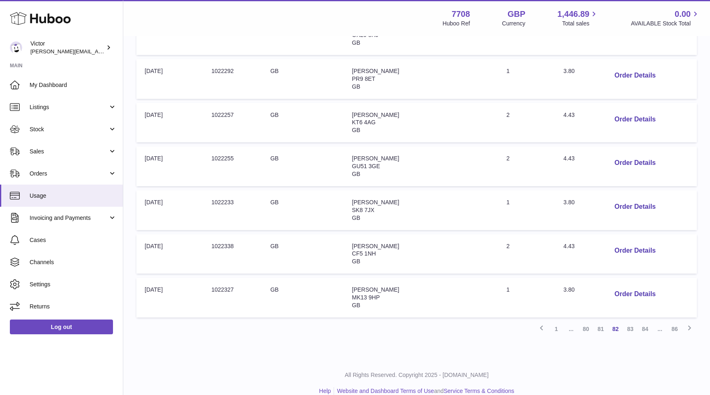
scroll to position [312, 0]
click at [620, 287] on button "Order Details" at bounding box center [635, 295] width 54 height 17
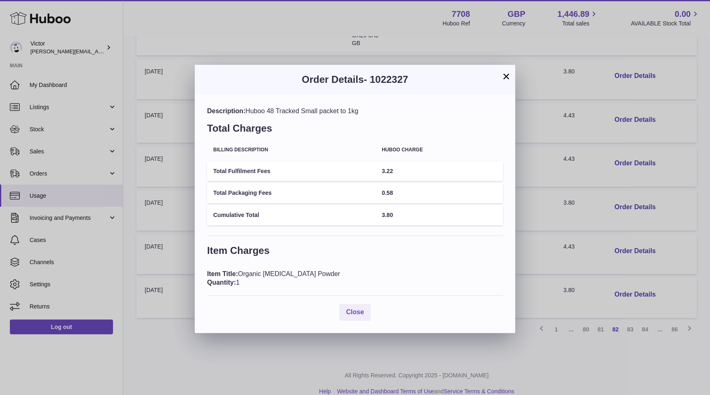
click at [606, 262] on div "× Order Details - 1022327 Description: Huboo 48 Tracked Small packet to 1kg Tot…" at bounding box center [355, 197] width 710 height 395
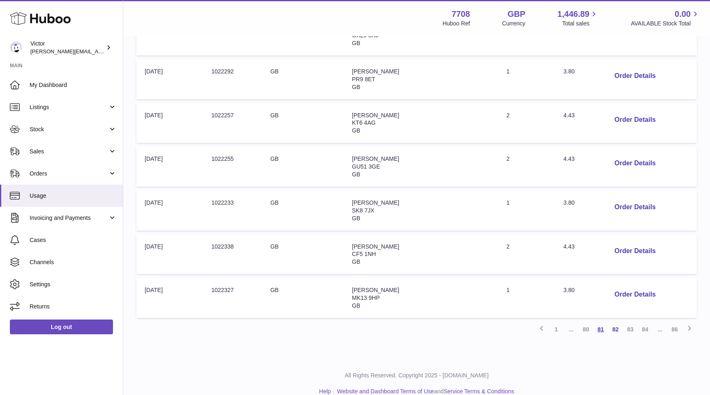
click at [604, 322] on link "81" at bounding box center [600, 329] width 15 height 15
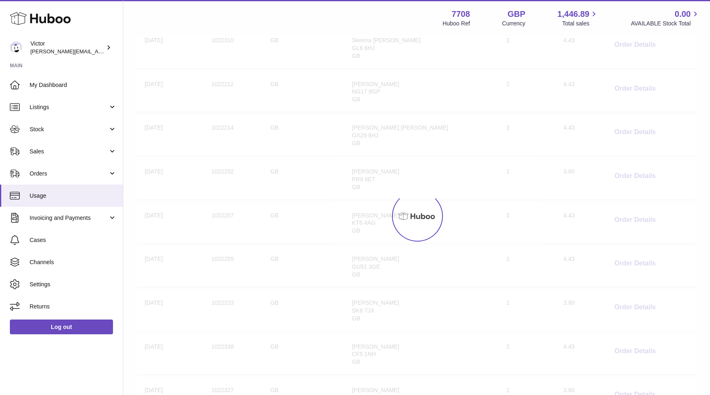
scroll to position [37, 0]
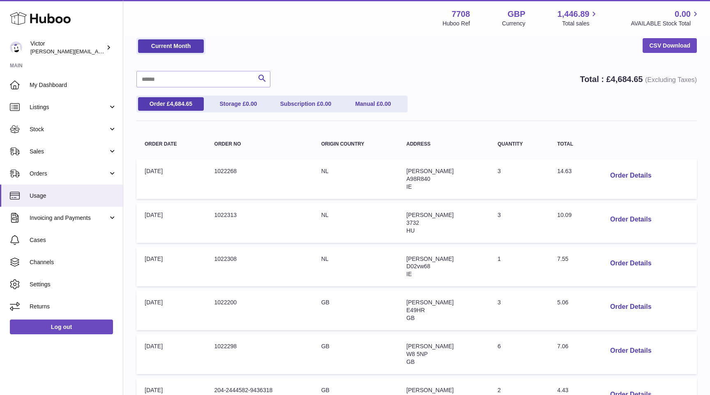
click at [563, 213] on span "10.09" at bounding box center [564, 215] width 14 height 7
click at [561, 258] on span "7.55" at bounding box center [562, 259] width 11 height 7
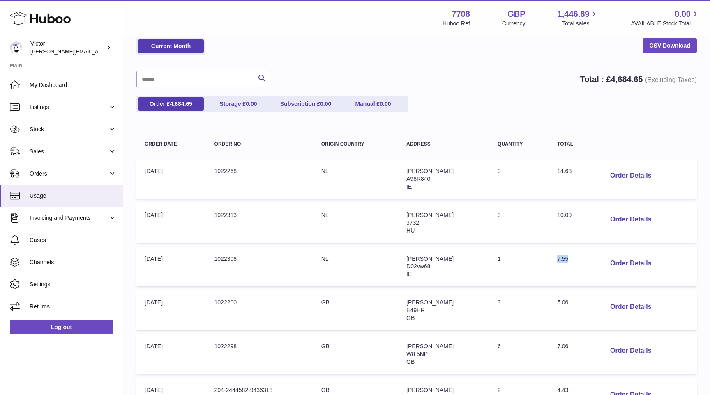
click at [561, 258] on span "7.55" at bounding box center [562, 259] width 11 height 7
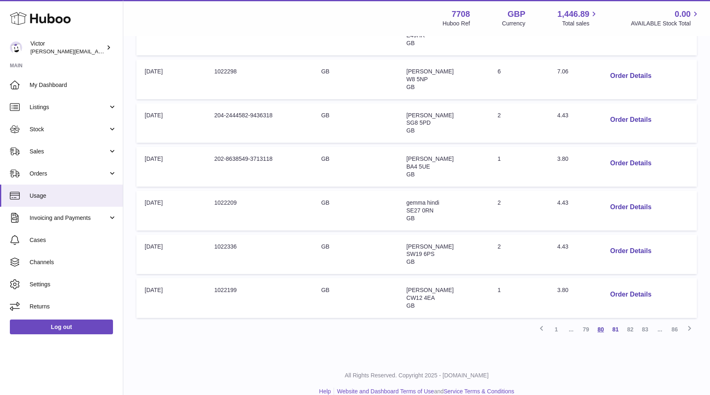
click at [600, 322] on link "80" at bounding box center [600, 329] width 15 height 15
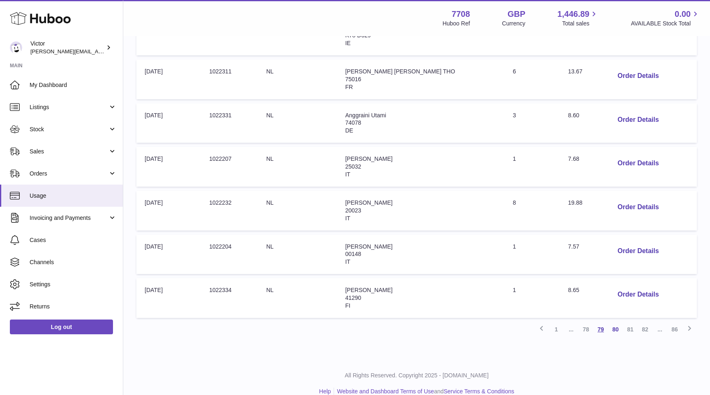
click at [604, 322] on link "79" at bounding box center [600, 329] width 15 height 15
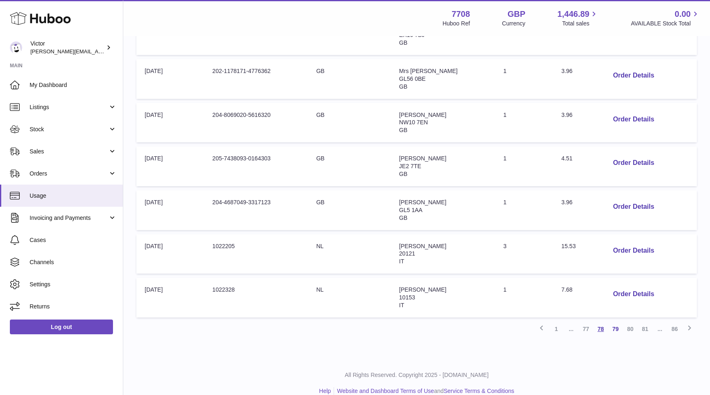
scroll to position [312, 0]
click at [613, 243] on button "Order Details" at bounding box center [633, 251] width 54 height 17
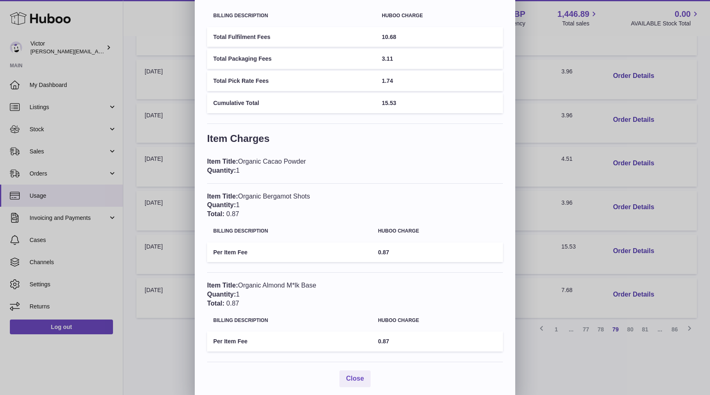
scroll to position [69, 0]
click at [511, 251] on div "Description: Huboo International Tracked Extra Large Parcel 5Kg Total Charges B…" at bounding box center [355, 181] width 320 height 440
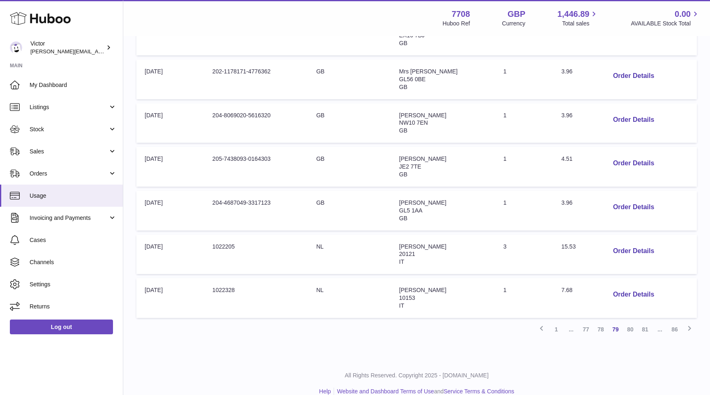
click at [572, 234] on div at bounding box center [355, 197] width 710 height 395
click at [673, 322] on link "86" at bounding box center [674, 329] width 15 height 15
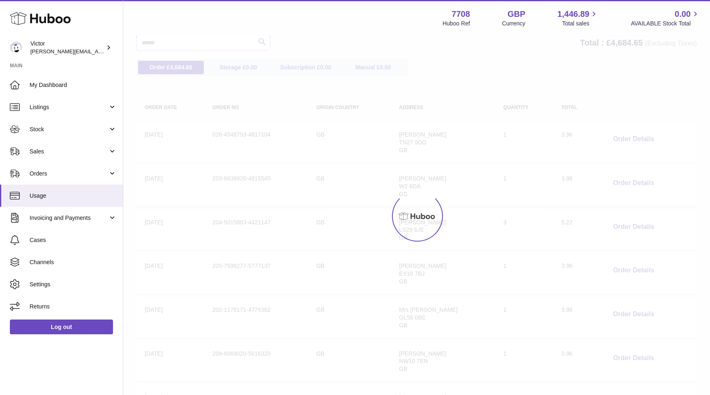
scroll to position [37, 0]
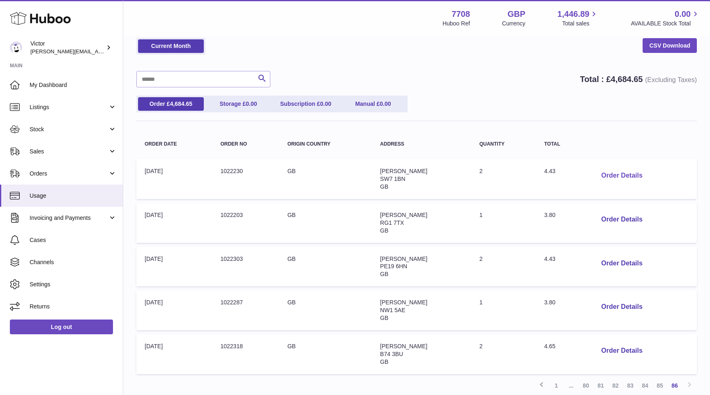
click at [609, 174] on button "Order Details" at bounding box center [621, 176] width 54 height 17
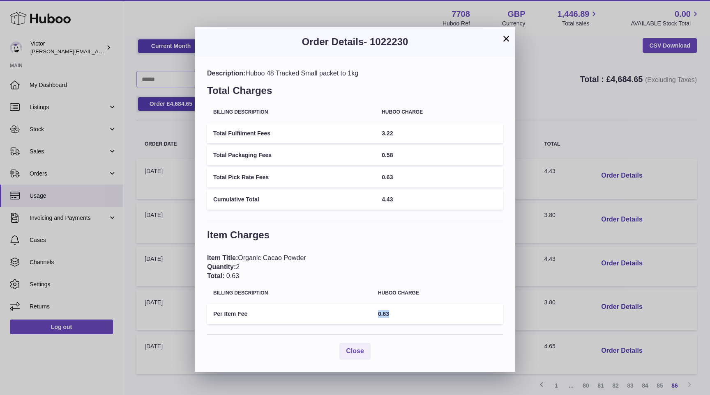
drag, startPoint x: 377, startPoint y: 310, endPoint x: 395, endPoint y: 310, distance: 17.2
click at [395, 310] on td "0.63" at bounding box center [437, 314] width 131 height 20
copy span "0.63"
drag, startPoint x: 214, startPoint y: 310, endPoint x: 259, endPoint y: 310, distance: 45.2
click at [259, 310] on td "Per Item Fee" at bounding box center [289, 314] width 165 height 20
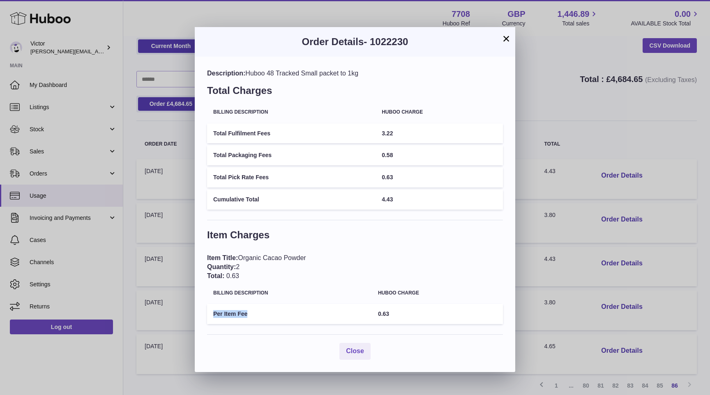
copy td "Per Item Fee"
click at [234, 175] on td "Total Pick Rate Fees" at bounding box center [291, 178] width 168 height 20
copy td "Pick"
drag, startPoint x: 229, startPoint y: 156, endPoint x: 274, endPoint y: 155, distance: 44.8
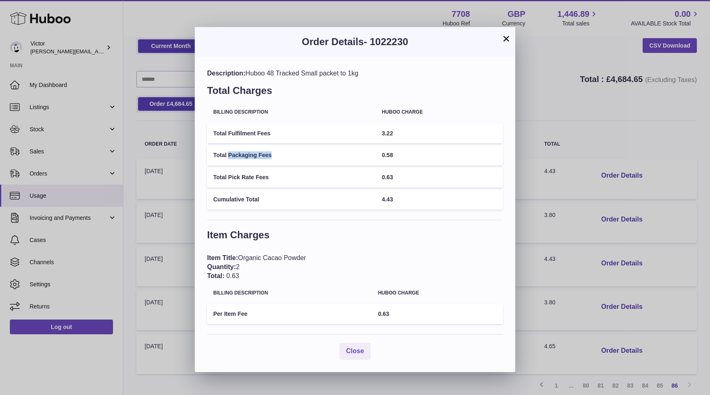
click at [274, 155] on td "Total Packaging Fees" at bounding box center [291, 155] width 168 height 20
copy td "Packaging Fees"
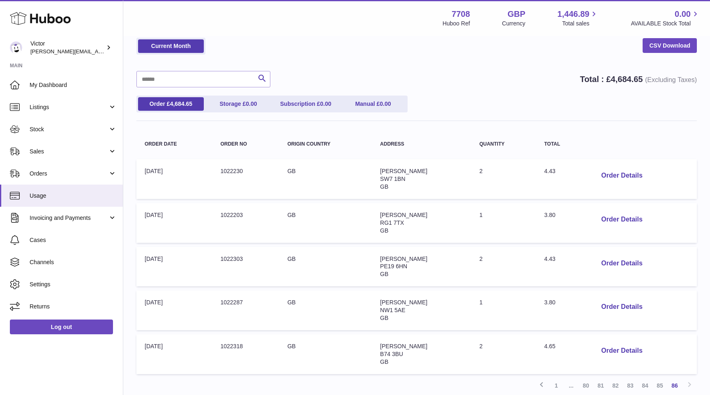
click at [579, 135] on div "× Order Details - 1022230 Description: Huboo 48 Tracked Small packet to 1kg Tot…" at bounding box center [355, 197] width 710 height 395
click at [622, 347] on button "Order Details" at bounding box center [621, 351] width 54 height 17
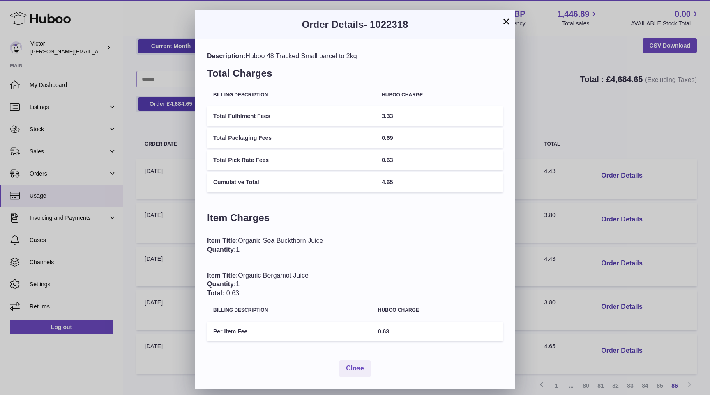
click at [383, 329] on span "0.63" at bounding box center [383, 332] width 11 height 7
click at [389, 137] on span "0.69" at bounding box center [387, 138] width 11 height 7
click at [572, 199] on div "× Order Details - 1022318 Description: Huboo 48 Tracked Small parcel to 2kg Tot…" at bounding box center [355, 197] width 710 height 395
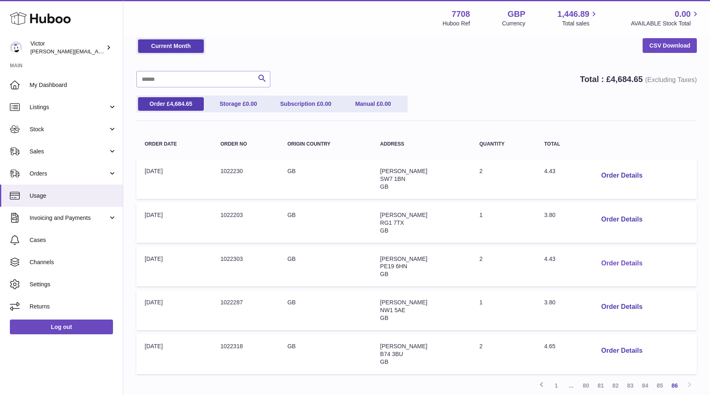
click at [608, 259] on button "Order Details" at bounding box center [621, 263] width 54 height 17
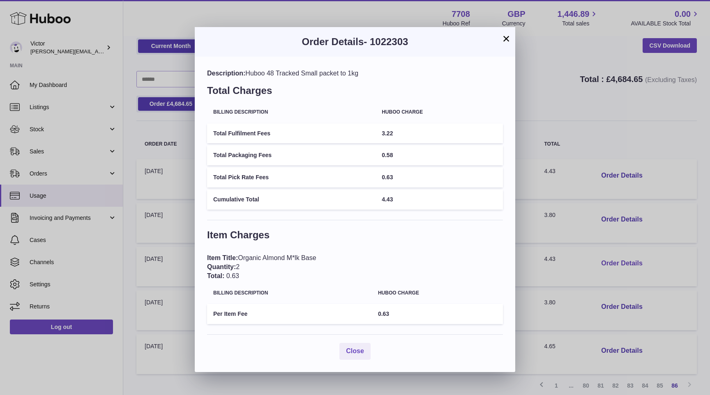
click at [608, 259] on div "× Order Details - 1022303 Description: Huboo 48 Tracked Small packet to 1kg Tot…" at bounding box center [355, 197] width 710 height 395
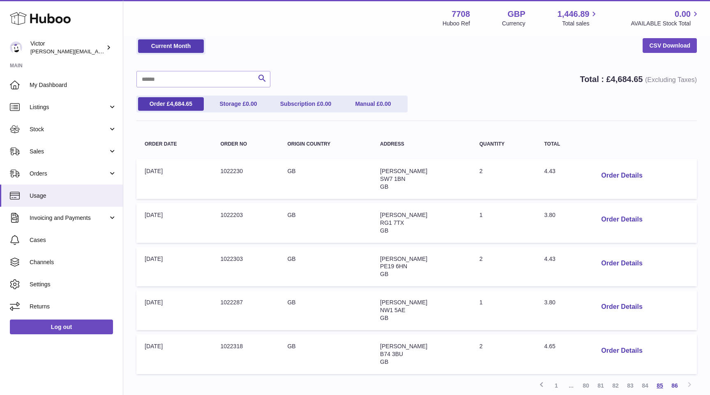
click at [660, 381] on link "85" at bounding box center [659, 386] width 15 height 15
click at [626, 170] on button "Order Details" at bounding box center [621, 176] width 54 height 17
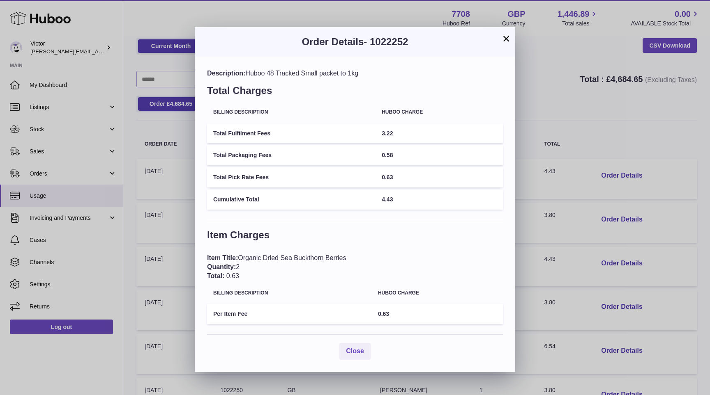
click at [638, 287] on div "× Order Details - 1022252 Description: Huboo 48 Tracked Small packet to 1kg Tot…" at bounding box center [355, 197] width 710 height 395
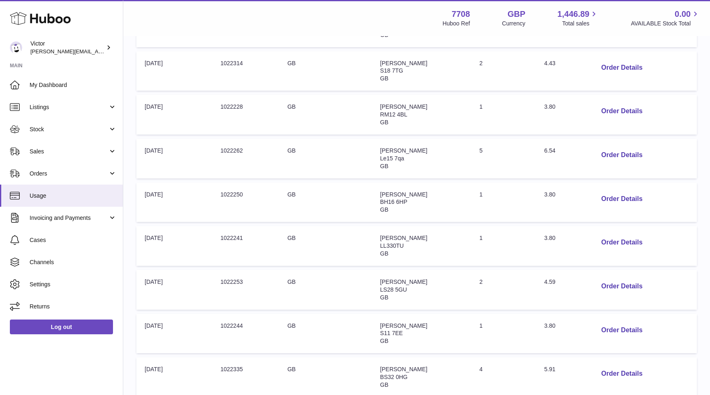
scroll to position [272, 0]
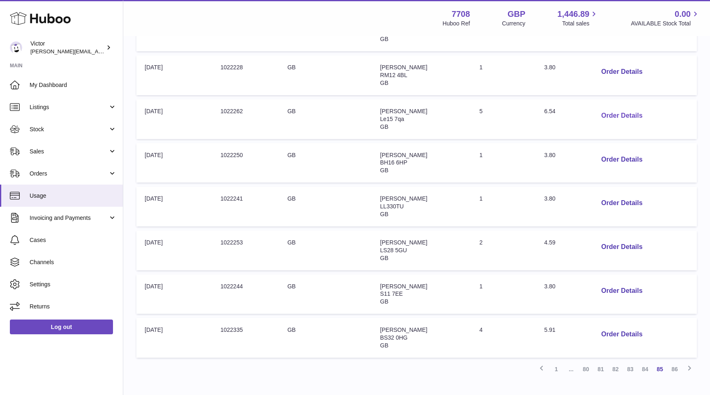
click at [609, 112] on button "Order Details" at bounding box center [621, 116] width 54 height 17
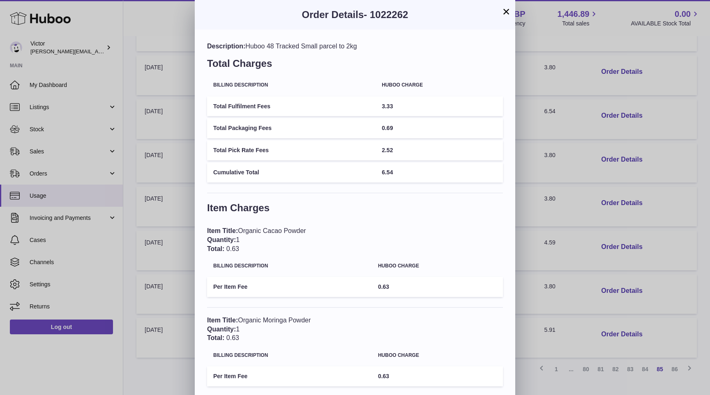
click at [591, 151] on div "× Order Details - 1022262 Description: Huboo 48 Tracked Small parcel to 2kg Tot…" at bounding box center [355, 324] width 710 height 648
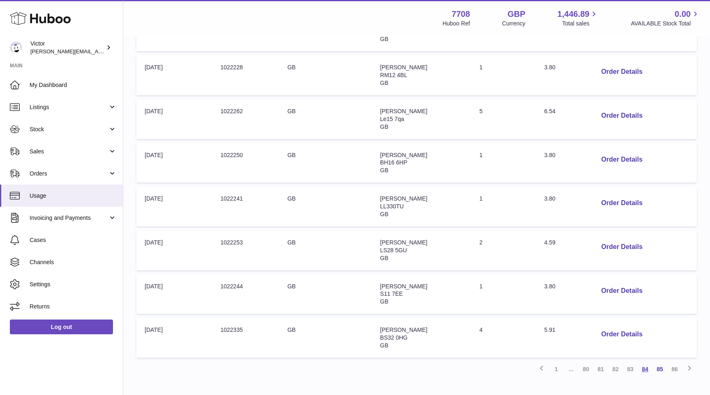
click at [643, 362] on link "84" at bounding box center [644, 369] width 15 height 15
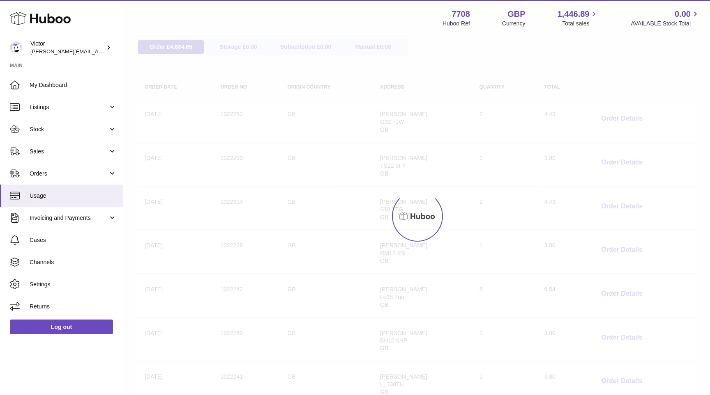
scroll to position [37, 0]
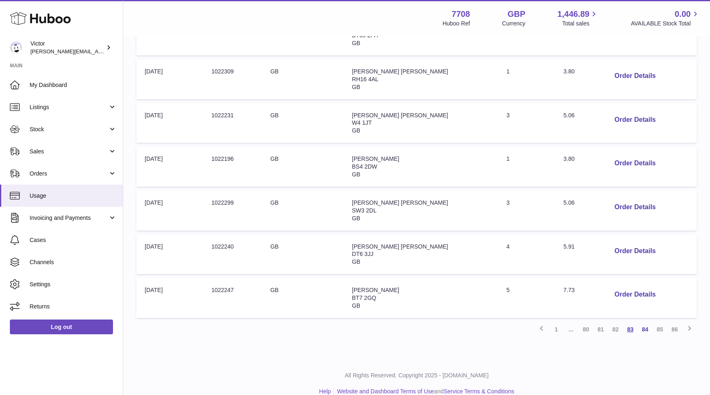
click at [632, 322] on link "83" at bounding box center [630, 329] width 15 height 15
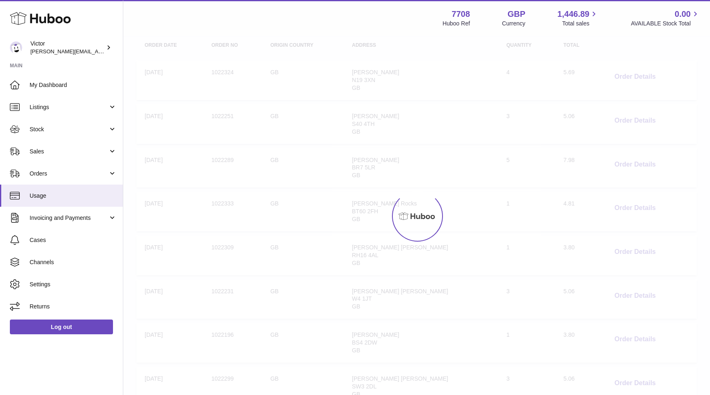
scroll to position [37, 0]
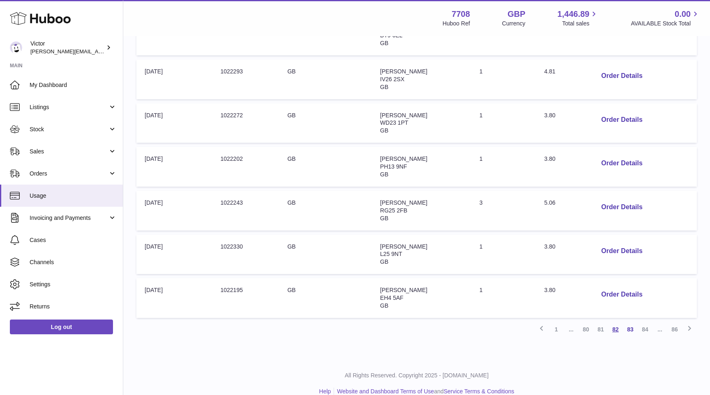
click at [618, 322] on link "82" at bounding box center [615, 329] width 15 height 15
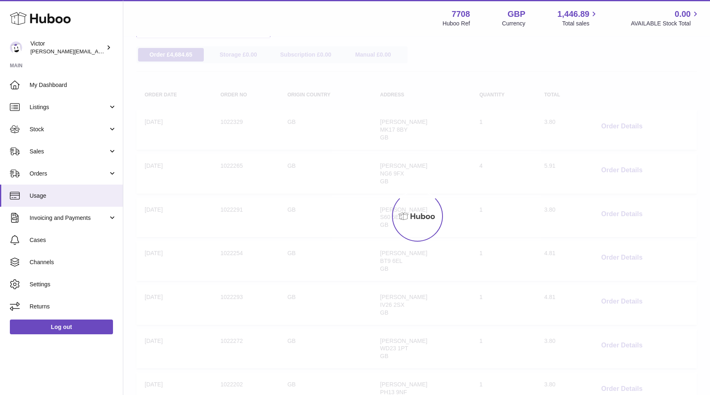
scroll to position [37, 0]
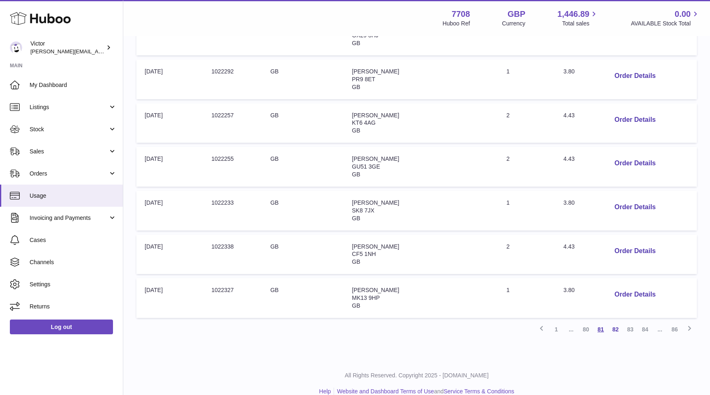
click at [600, 322] on link "81" at bounding box center [600, 329] width 15 height 15
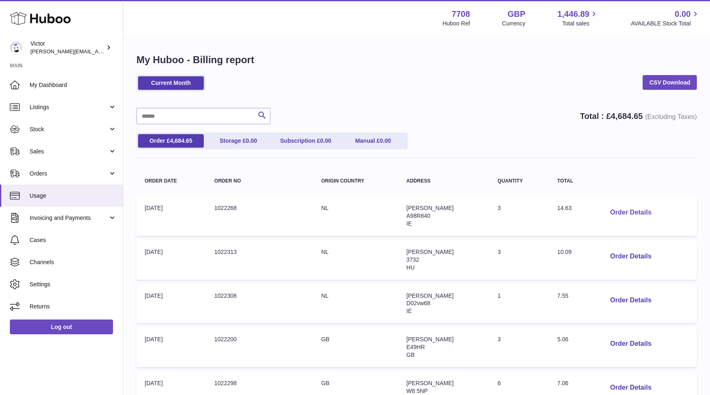
click at [621, 211] on button "Order Details" at bounding box center [630, 213] width 54 height 17
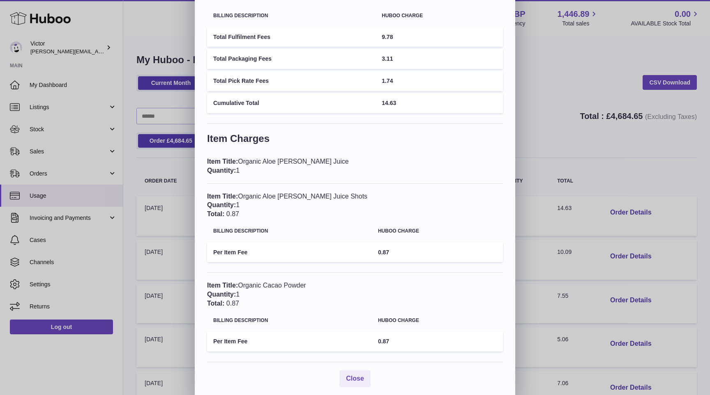
scroll to position [69, 0]
click at [542, 310] on div "× Order Details - 1022268 Description: Huboo International Tracked Extra Large …" at bounding box center [355, 165] width 710 height 469
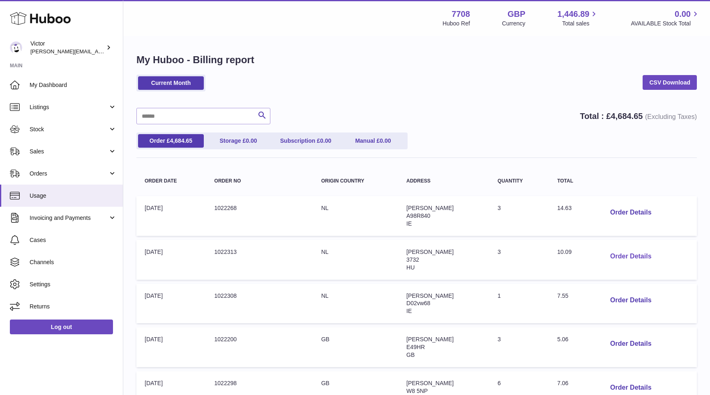
click at [614, 253] on button "Order Details" at bounding box center [630, 256] width 54 height 17
click at [548, 263] on div "× Order Details - 1022313 Description: Huboo International Tracked Small Parcel…" at bounding box center [355, 234] width 710 height 469
click at [626, 211] on button "Order Details" at bounding box center [630, 213] width 54 height 17
click at [626, 211] on div at bounding box center [355, 197] width 710 height 395
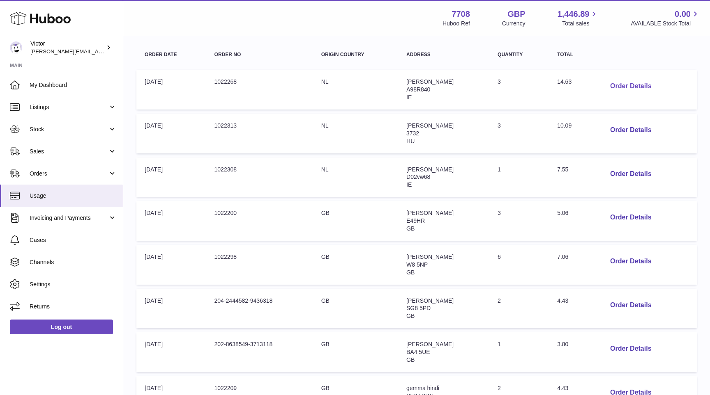
scroll to position [131, 0]
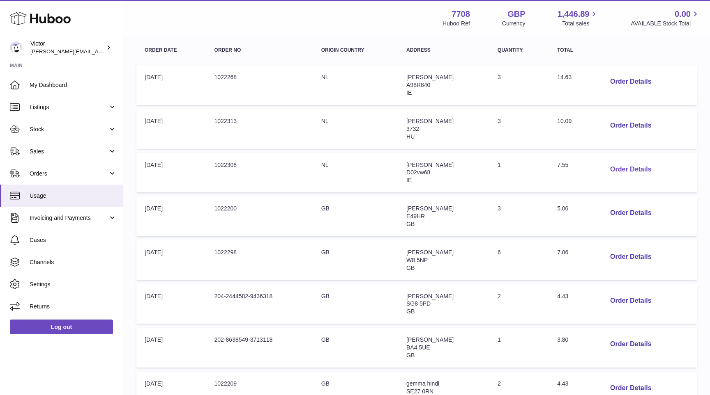
click at [625, 168] on button "Order Details" at bounding box center [630, 169] width 54 height 17
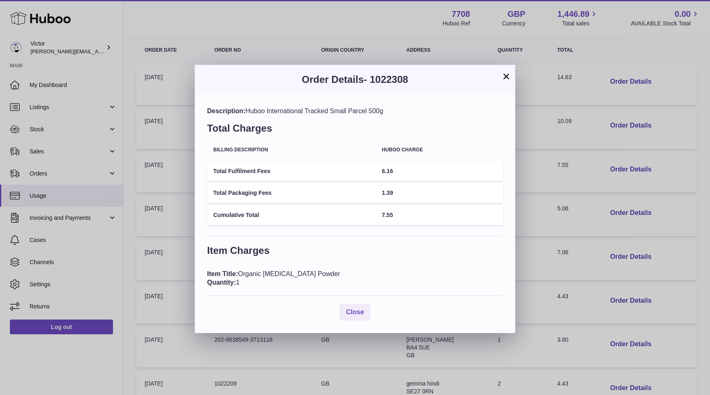
click at [621, 170] on div "× Order Details - 1022308 Description: Huboo International Tracked Small Parcel…" at bounding box center [355, 197] width 710 height 395
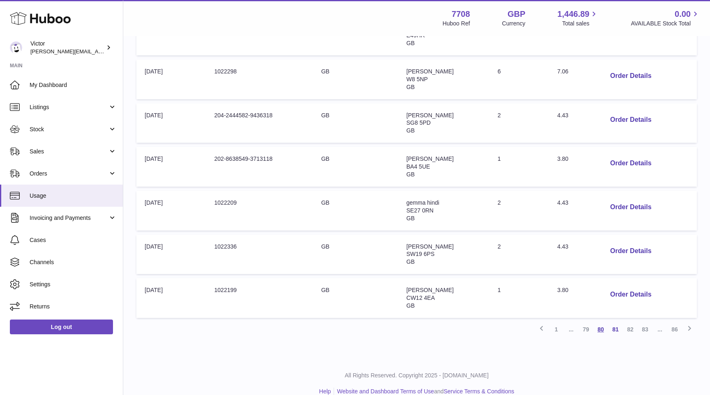
click at [600, 322] on link "80" at bounding box center [600, 329] width 15 height 15
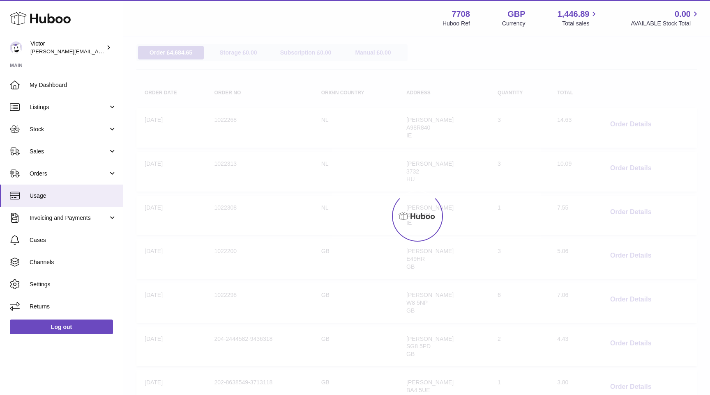
scroll to position [37, 0]
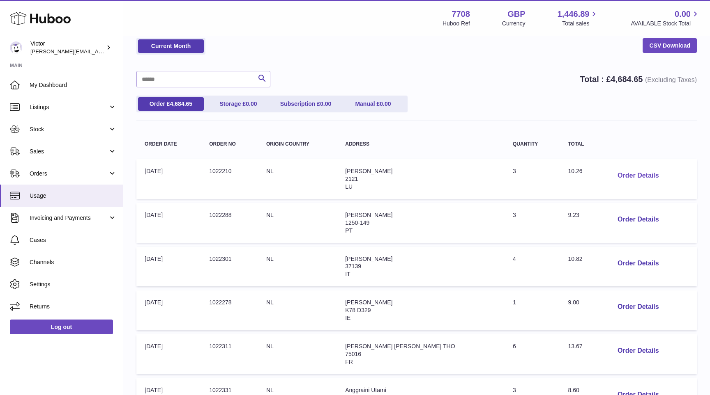
click at [631, 178] on button "Order Details" at bounding box center [638, 176] width 54 height 17
click at [631, 178] on div at bounding box center [355, 197] width 710 height 395
click at [624, 217] on button "Order Details" at bounding box center [638, 219] width 54 height 17
click at [624, 217] on div at bounding box center [355, 197] width 710 height 395
click at [622, 261] on button "Order Details" at bounding box center [638, 263] width 54 height 17
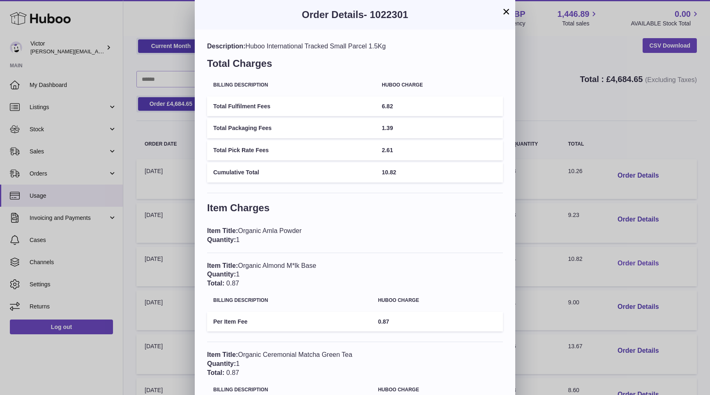
click at [622, 261] on div "× Order Details - 1022301 Description: Huboo International Tracked Small Parcel…" at bounding box center [355, 279] width 710 height 559
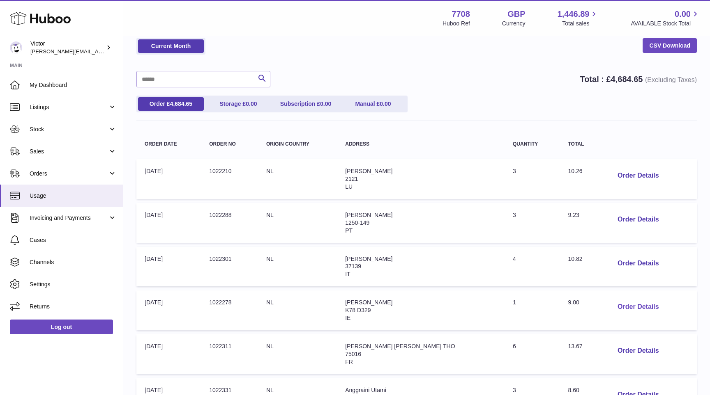
click at [622, 302] on button "Order Details" at bounding box center [638, 307] width 54 height 17
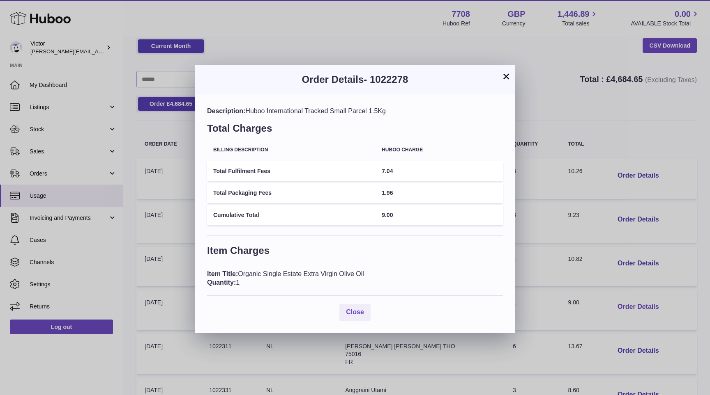
click at [622, 302] on div "× Order Details - 1022278 Description: Huboo International Tracked Small Parcel…" at bounding box center [355, 197] width 710 height 395
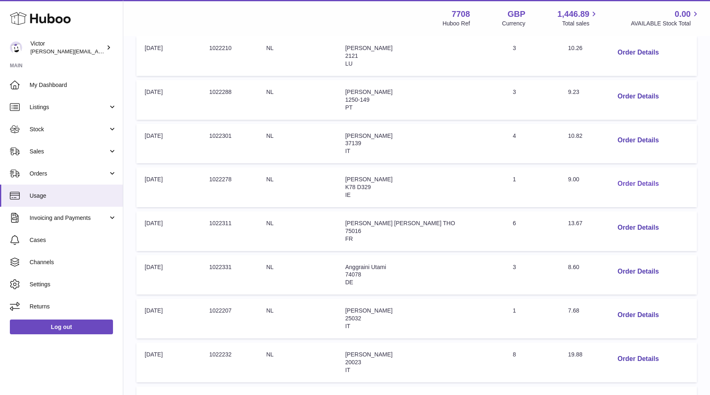
scroll to position [193, 0]
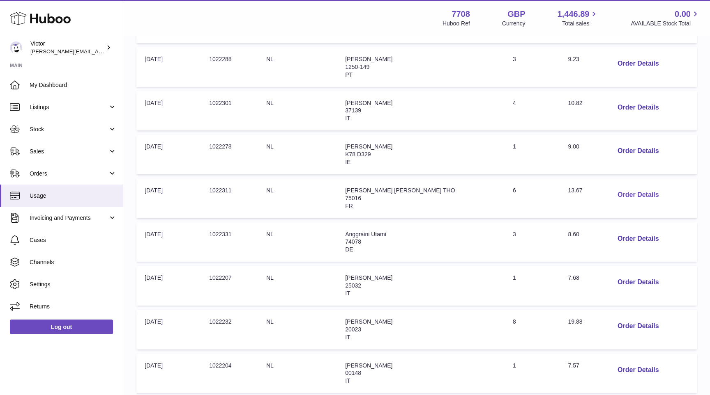
click at [618, 188] on button "Order Details" at bounding box center [638, 195] width 54 height 17
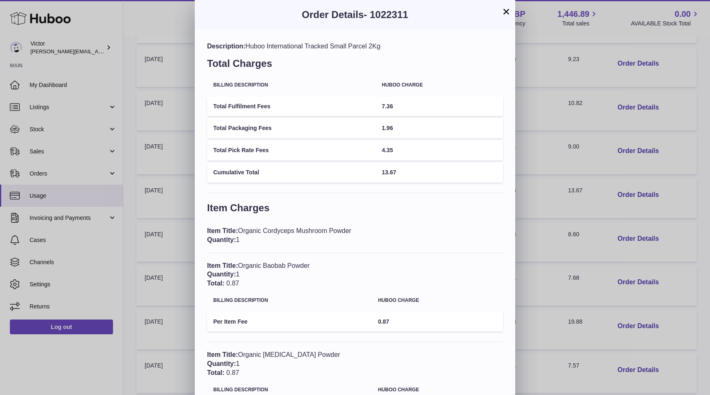
click at [618, 188] on div "× Order Details - 1022311 Description: Huboo International Tracked Small Parcel…" at bounding box center [355, 369] width 710 height 738
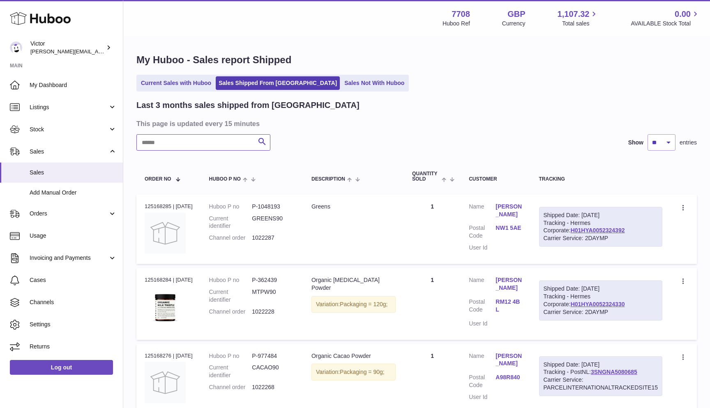
click at [156, 145] on input "text" at bounding box center [203, 142] width 134 height 16
paste input "*******"
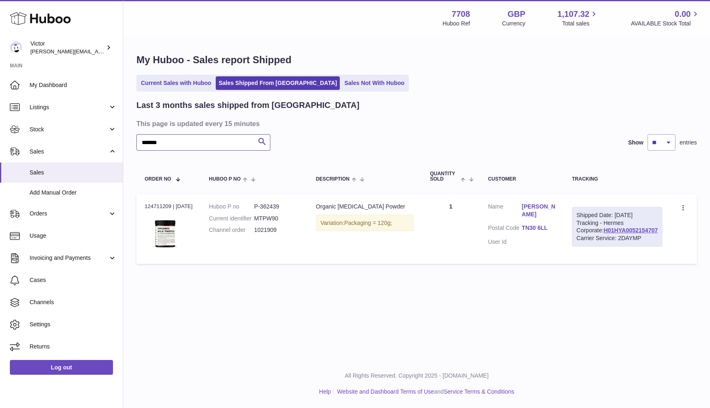
click at [224, 142] on input "*******" at bounding box center [203, 142] width 134 height 16
paste input "text"
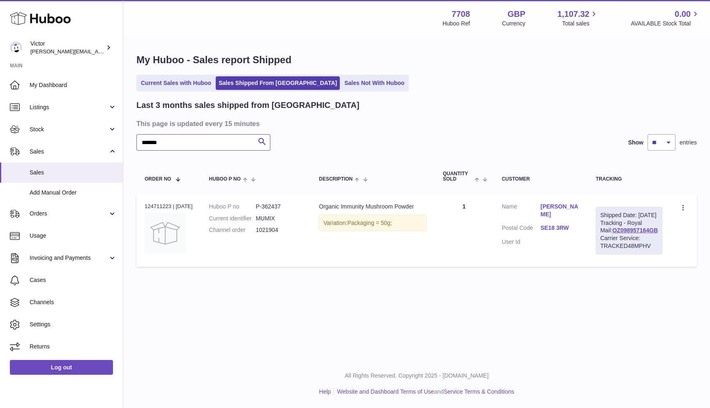
click at [183, 138] on input "*******" at bounding box center [203, 142] width 134 height 16
paste input "text"
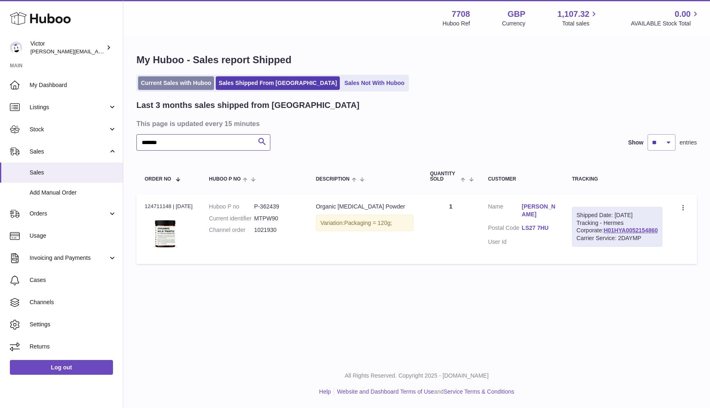
type input "*******"
click at [175, 83] on link "Current Sales with Huboo" at bounding box center [176, 83] width 76 height 14
